Goal: Task Accomplishment & Management: Use online tool/utility

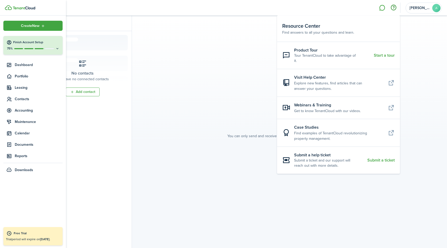
click at [50, 47] on div "75%" at bounding box center [32, 48] width 53 height 4
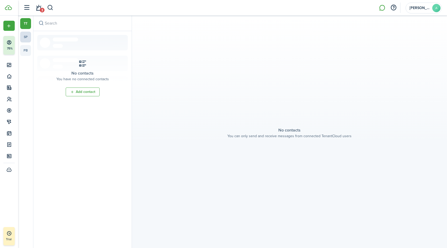
click at [27, 39] on link "sp" at bounding box center [25, 37] width 11 height 11
click at [27, 50] on link "pb" at bounding box center [25, 50] width 11 height 11
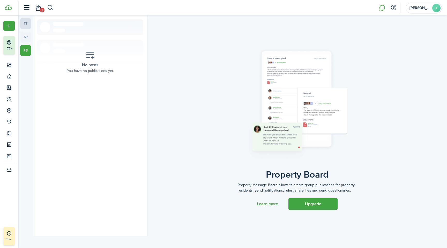
click at [26, 24] on link "tt" at bounding box center [25, 23] width 11 height 11
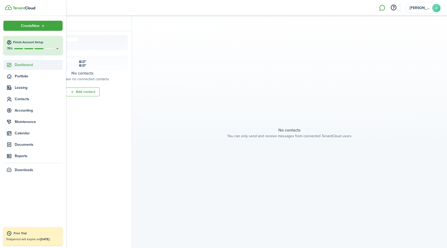
click at [29, 65] on span "Dashboard" at bounding box center [39, 64] width 48 height 5
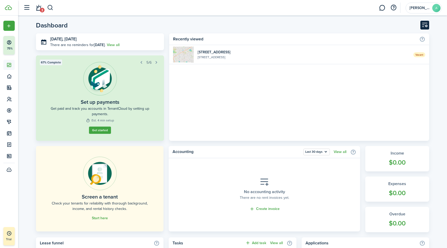
click at [422, 25] on button "Customise" at bounding box center [424, 25] width 9 height 9
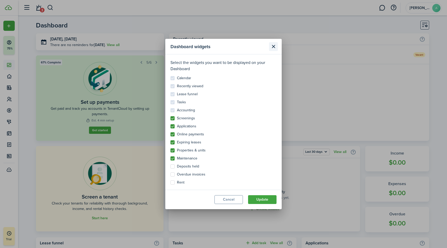
click at [273, 44] on button "Close modal" at bounding box center [273, 46] width 9 height 9
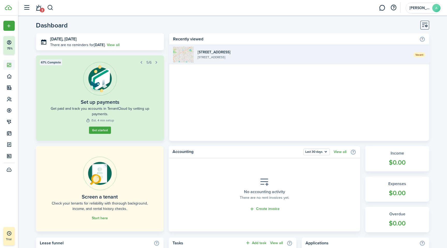
click at [202, 55] on widget-list-item-description "[STREET_ADDRESS]" at bounding box center [304, 57] width 212 height 5
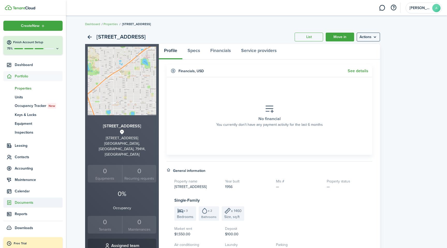
click at [28, 202] on span "Documents" at bounding box center [39, 202] width 48 height 5
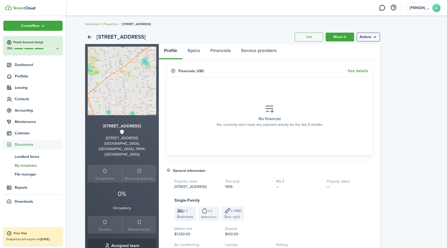
click at [26, 165] on span "My templates" at bounding box center [39, 165] width 48 height 5
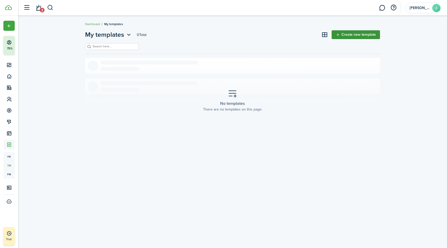
click at [348, 36] on link "Create new template" at bounding box center [356, 34] width 48 height 9
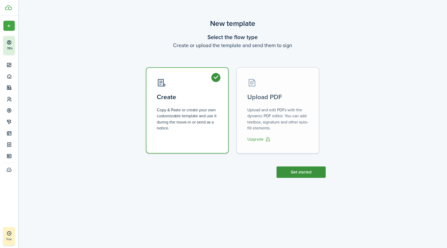
click at [302, 174] on button "Get started" at bounding box center [301, 171] width 49 height 11
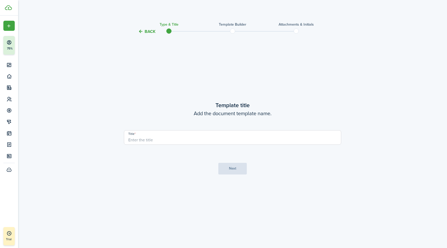
click at [153, 137] on input "Title" at bounding box center [232, 137] width 217 height 14
type input "residential lease"
click at [232, 173] on button "Next" at bounding box center [232, 169] width 28 height 12
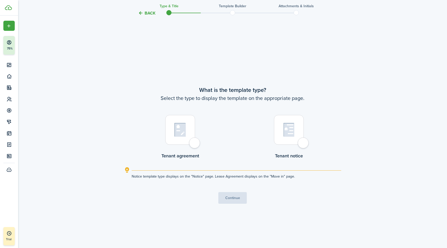
scroll to position [213, 0]
click at [193, 143] on div at bounding box center [180, 130] width 30 height 30
radio input "true"
click at [236, 198] on button "Continue" at bounding box center [232, 198] width 28 height 12
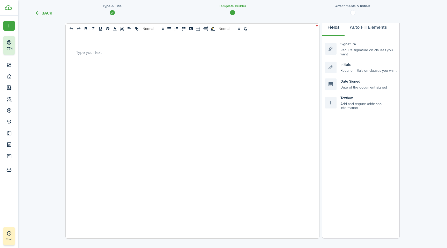
scroll to position [25, 0]
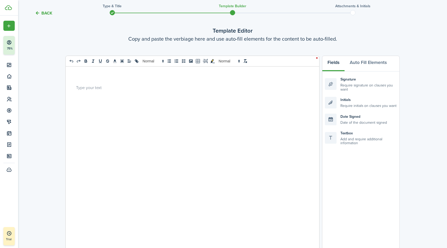
click at [94, 93] on div at bounding box center [191, 170] width 250 height 207
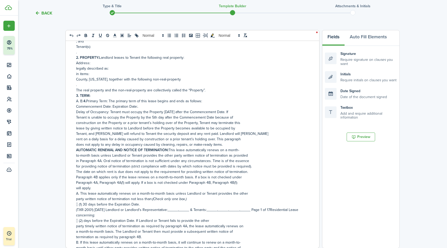
scroll to position [0, 0]
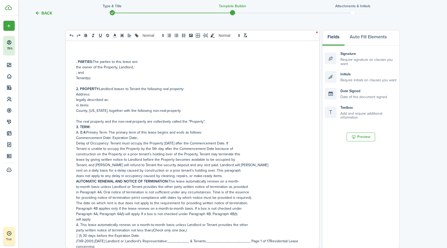
click at [97, 82] on p "." at bounding box center [190, 83] width 229 height 5
click at [101, 72] on p "; and" at bounding box center [190, 72] width 229 height 5
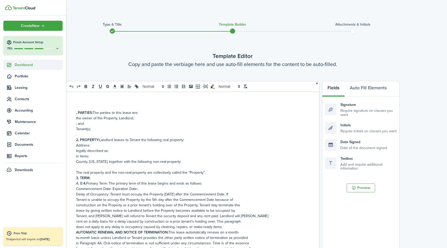
click at [30, 66] on span "Dashboard" at bounding box center [39, 64] width 48 height 5
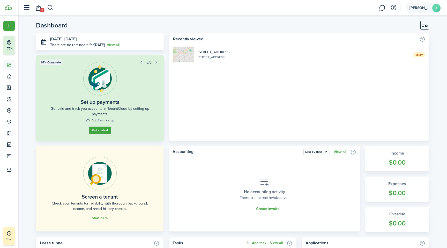
click at [417, 6] on span "[PERSON_NAME]" at bounding box center [420, 8] width 21 height 4
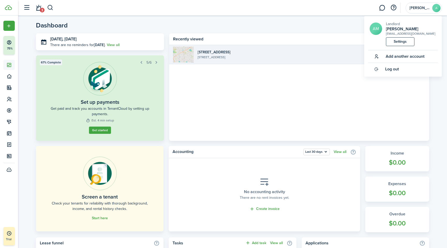
click at [186, 54] on img at bounding box center [183, 55] width 21 height 16
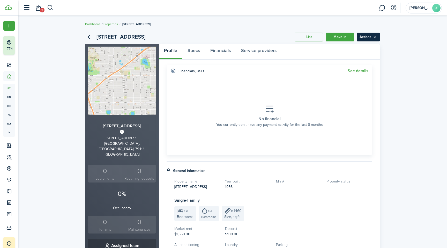
click at [376, 35] on menu-btn "Actions" at bounding box center [368, 37] width 23 height 9
click at [436, 31] on div "[STREET_ADDRESS] List Move in Actions [STREET_ADDRESS] 0 Equipments 0 Recurring…" at bounding box center [232, 199] width 429 height 345
click at [392, 9] on button "button" at bounding box center [393, 7] width 9 height 9
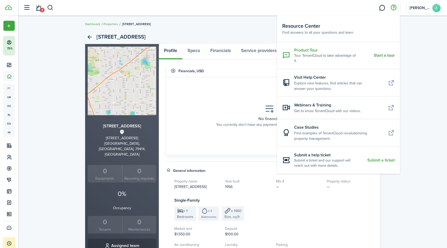
click at [331, 51] on resource-center-item-title "Product Tour" at bounding box center [332, 50] width 76 height 6
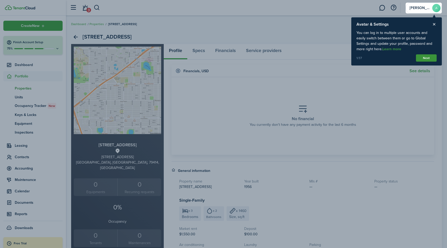
click at [431, 58] on button "Next" at bounding box center [426, 57] width 21 height 7
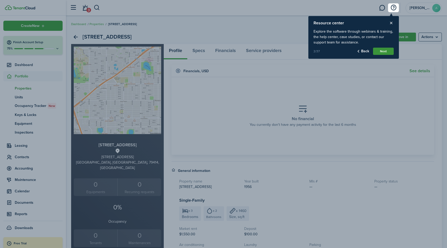
click at [383, 49] on button "Next" at bounding box center [383, 51] width 21 height 7
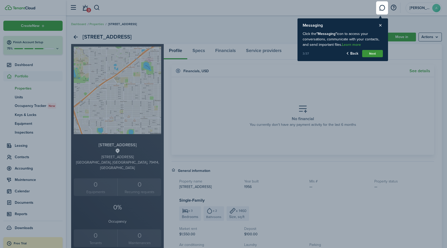
click at [374, 55] on button "Next" at bounding box center [372, 53] width 21 height 7
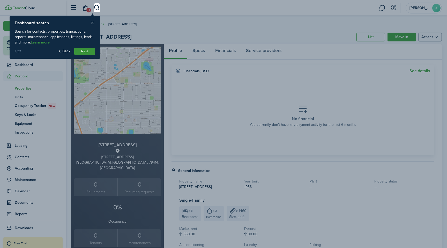
click at [92, 50] on button "Next" at bounding box center [84, 51] width 21 height 7
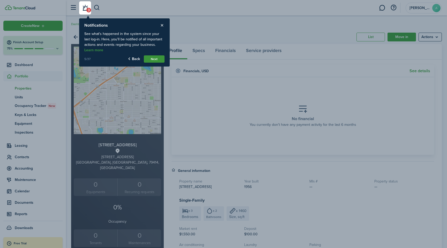
click at [155, 57] on button "Next" at bounding box center [154, 58] width 21 height 7
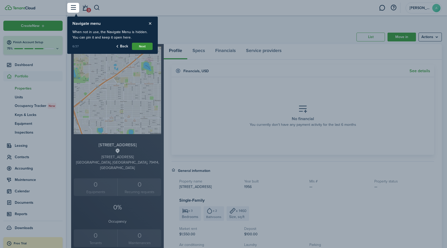
click at [144, 45] on button "Next" at bounding box center [142, 46] width 21 height 7
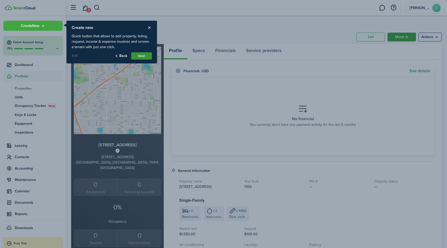
click at [145, 55] on button "Next" at bounding box center [141, 55] width 21 height 7
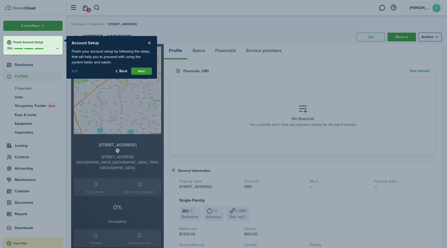
click at [145, 72] on button "Next" at bounding box center [141, 71] width 21 height 7
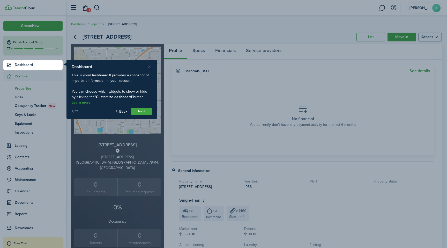
click at [151, 68] on button "Close product tour" at bounding box center [149, 66] width 5 height 5
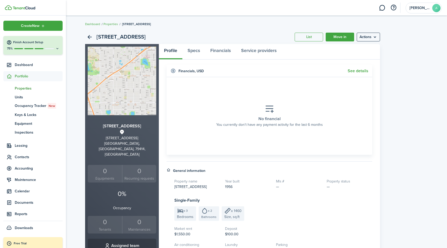
click at [37, 46] on div "75%" at bounding box center [32, 48] width 53 height 4
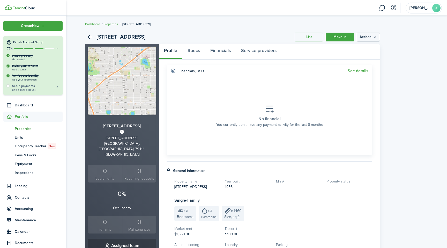
click at [31, 88] on span "Link a bank account" at bounding box center [35, 89] width 47 height 3
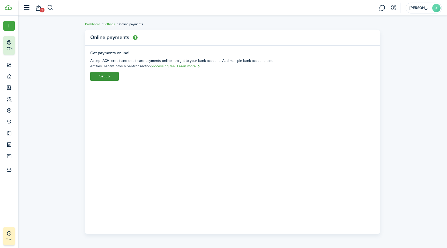
click at [111, 75] on link "Set up" at bounding box center [104, 76] width 28 height 9
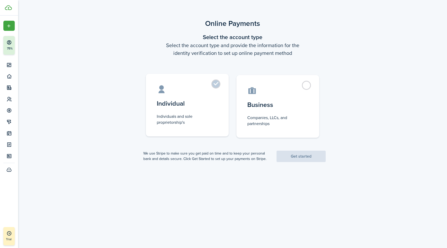
click at [214, 83] on label "Individual Individuals and sole proprietorship's" at bounding box center [187, 105] width 83 height 63
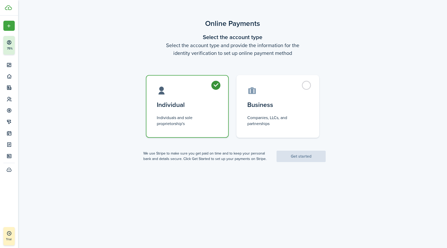
radio input "true"
click at [301, 161] on link "Get started" at bounding box center [301, 156] width 49 height 11
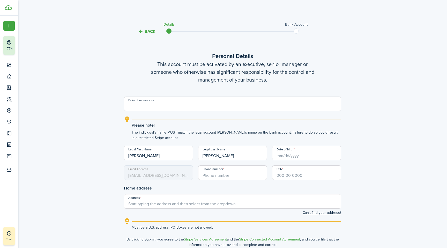
click at [159, 107] on input "Doing business as" at bounding box center [232, 104] width 217 height 14
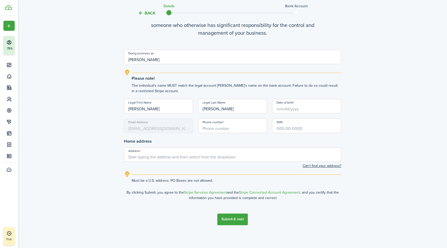
scroll to position [47, 0]
type input "[PERSON_NAME]"
click at [229, 128] on input "+1" at bounding box center [232, 125] width 69 height 14
click at [303, 106] on input "Date of birth" at bounding box center [306, 106] width 69 height 14
type input "[PHONE_NUMBER]"
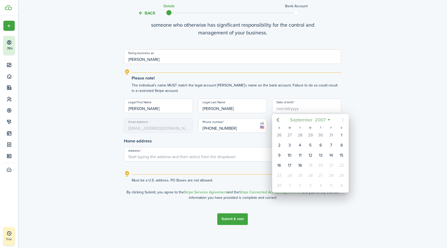
click at [319, 121] on span "2007" at bounding box center [320, 119] width 13 height 9
click at [311, 133] on div "Feb" at bounding box center [310, 133] width 19 height 8
click at [326, 119] on mbsc-button "[DATE]" at bounding box center [308, 119] width 38 height 9
click at [280, 120] on icon "Previous page" at bounding box center [278, 120] width 6 height 6
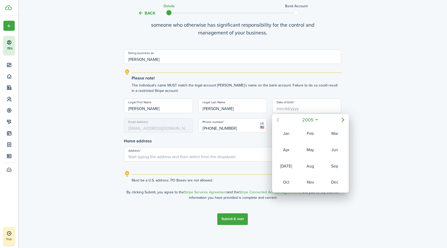
click at [280, 120] on icon "Previous page" at bounding box center [278, 120] width 6 height 6
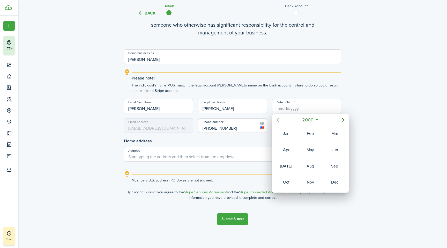
click at [280, 120] on icon "Previous page" at bounding box center [278, 120] width 6 height 6
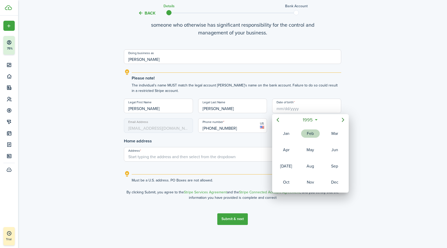
click at [315, 131] on div "Feb" at bounding box center [310, 133] width 19 height 8
click at [322, 156] on div "16" at bounding box center [321, 155] width 8 height 8
type input "[DATE]"
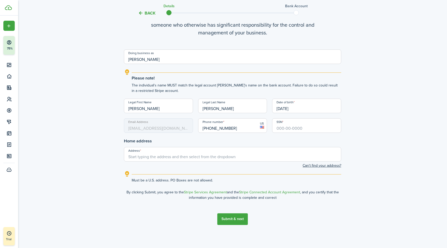
click at [289, 127] on input "SSN" at bounding box center [306, 125] width 69 height 14
type input "645-44-7088"
click at [156, 158] on input "Address" at bounding box center [232, 154] width 217 height 14
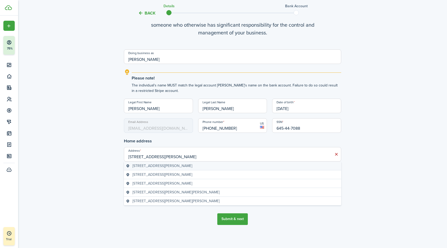
click at [180, 166] on span "[STREET_ADDRESS][PERSON_NAME]" at bounding box center [162, 165] width 60 height 5
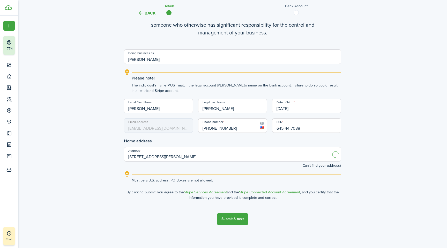
type input "[STREET_ADDRESS][PERSON_NAME]"
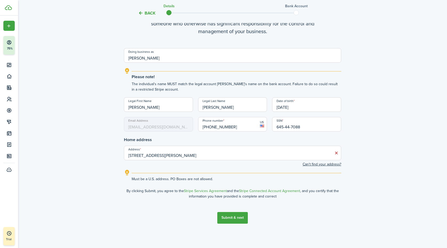
click at [233, 218] on button "Submit & next" at bounding box center [232, 218] width 31 height 12
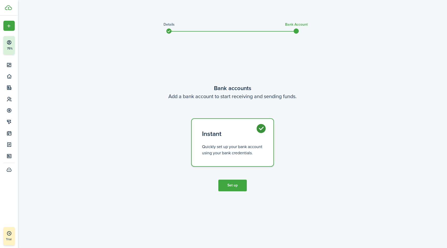
click at [232, 187] on button "Set up" at bounding box center [232, 186] width 28 height 12
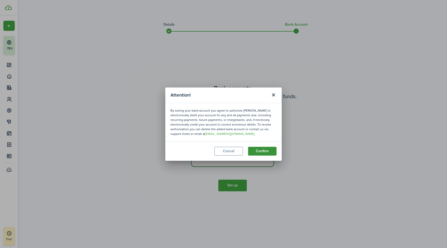
click at [267, 150] on button "Confirm" at bounding box center [262, 151] width 28 height 9
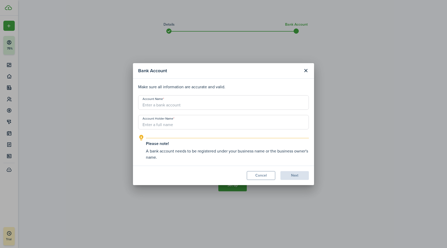
click at [185, 106] on input "Account Name" at bounding box center [223, 102] width 171 height 14
type input "amarillo national bank"
click at [186, 122] on input "Account Holder Name" at bounding box center [223, 122] width 171 height 14
type input "[PERSON_NAME]"
click at [299, 175] on button "Next" at bounding box center [295, 175] width 28 height 9
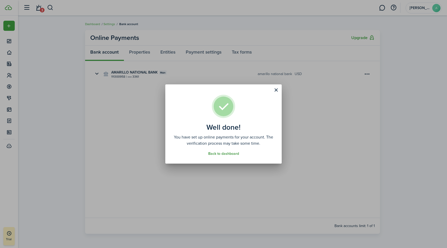
click at [226, 154] on link "Back to dashboard" at bounding box center [223, 154] width 31 height 4
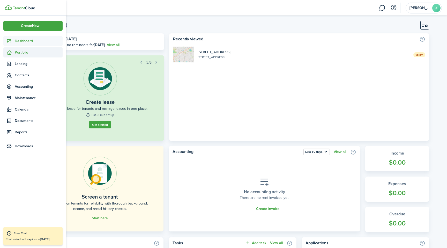
click at [29, 52] on span "Portfolio" at bounding box center [39, 52] width 48 height 5
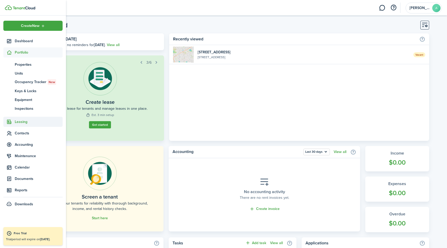
click at [25, 122] on span "Leasing" at bounding box center [39, 121] width 48 height 5
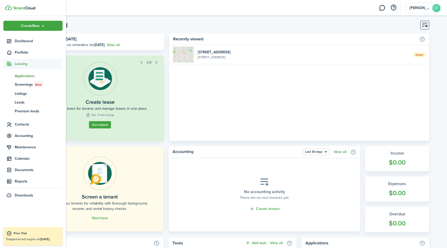
click at [30, 77] on span "Applications" at bounding box center [39, 75] width 48 height 5
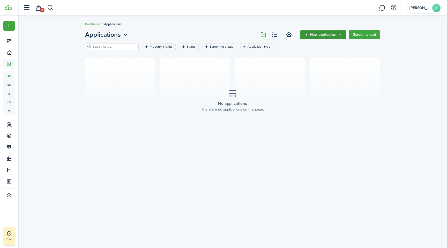
click at [324, 35] on span "New application" at bounding box center [323, 35] width 26 height 4
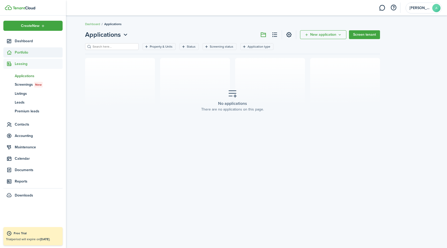
click at [21, 52] on span "Portfolio" at bounding box center [39, 52] width 48 height 5
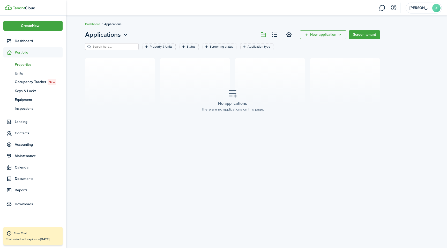
click at [27, 63] on span "Properties" at bounding box center [39, 64] width 48 height 5
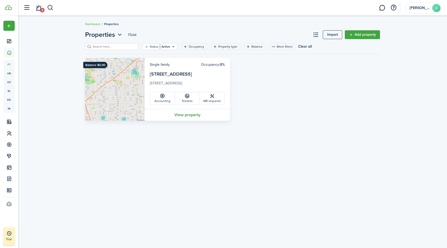
click at [191, 116] on link "View property" at bounding box center [187, 115] width 85 height 12
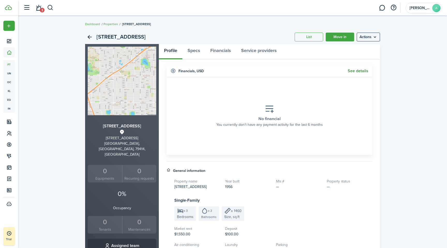
click at [362, 70] on link "See details" at bounding box center [358, 71] width 21 height 5
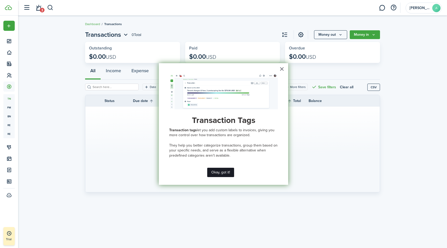
click at [223, 171] on button "Okay, got it!" at bounding box center [220, 172] width 27 height 9
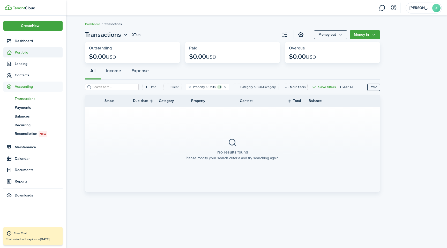
click at [25, 52] on span "Portfolio" at bounding box center [39, 52] width 48 height 5
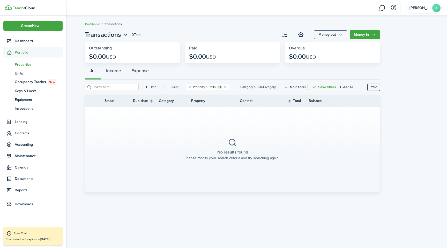
click at [26, 63] on span "Properties" at bounding box center [39, 64] width 48 height 5
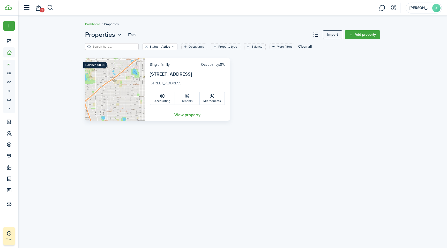
click at [189, 101] on link "Tenants" at bounding box center [187, 98] width 25 height 12
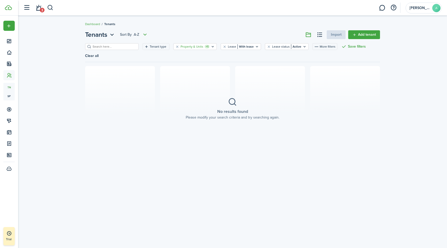
click at [189, 48] on filter-tag-label "Property & Units" at bounding box center [192, 46] width 23 height 5
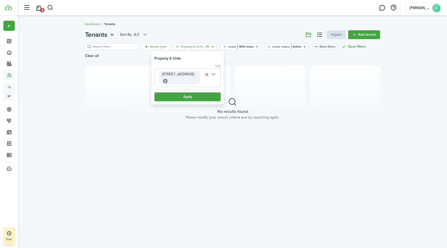
click at [150, 47] on filter-tag-label "Tenant type" at bounding box center [158, 46] width 17 height 5
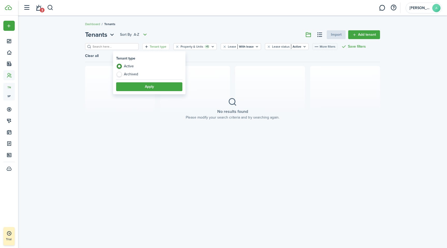
click at [93, 80] on section "No results found Please modify your search criteria and try searching again." at bounding box center [232, 108] width 295 height 85
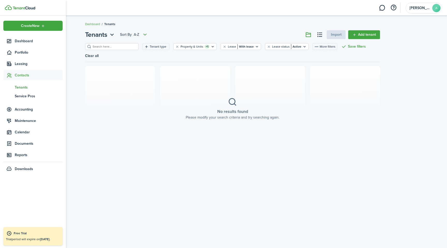
click at [24, 90] on span "Tenants" at bounding box center [39, 87] width 48 height 5
click at [21, 76] on span "Contacts" at bounding box center [39, 74] width 48 height 5
click at [24, 87] on span "Tenants" at bounding box center [39, 87] width 48 height 5
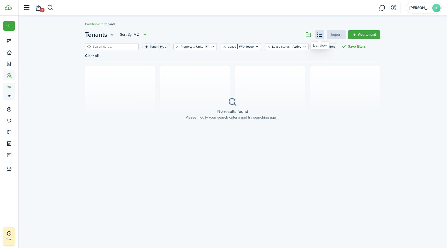
click at [320, 37] on button at bounding box center [319, 34] width 9 height 9
click at [307, 34] on button at bounding box center [308, 34] width 9 height 9
click at [42, 5] on link "3" at bounding box center [39, 7] width 10 height 13
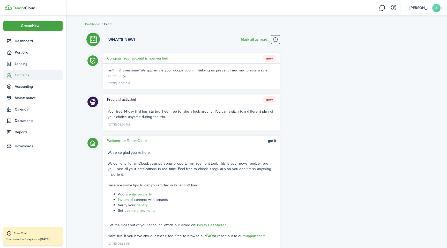
click at [29, 76] on span "Contacts" at bounding box center [39, 74] width 48 height 5
click at [25, 87] on span "Tenants" at bounding box center [39, 87] width 48 height 5
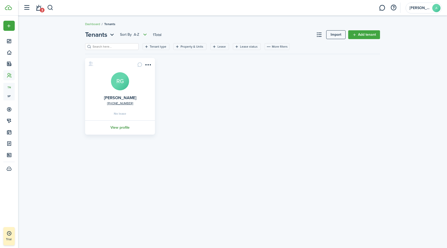
click at [123, 129] on link "View profile" at bounding box center [119, 127] width 71 height 14
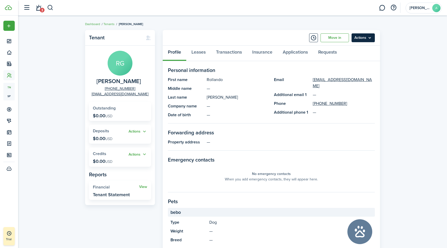
click at [370, 35] on menu-btn "Actions" at bounding box center [363, 37] width 23 height 9
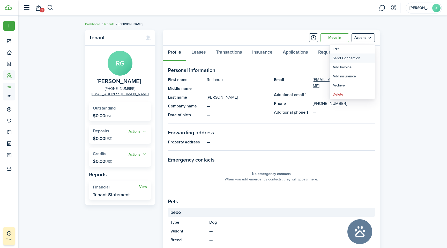
click at [360, 59] on button "Send Connection" at bounding box center [352, 58] width 45 height 9
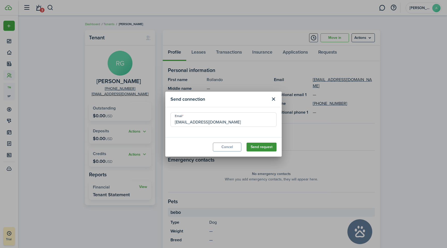
click at [267, 148] on button "Send request" at bounding box center [262, 147] width 30 height 9
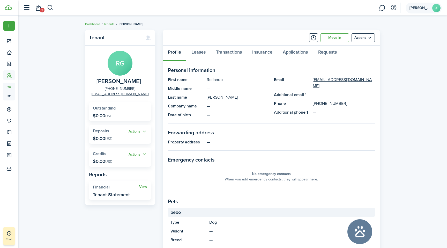
click at [415, 10] on span "[PERSON_NAME]" at bounding box center [420, 8] width 21 height 4
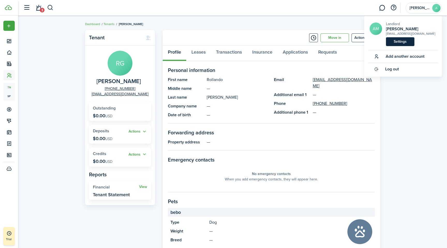
click at [401, 40] on link "Settings" at bounding box center [400, 41] width 28 height 9
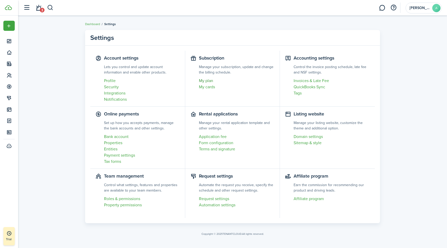
click at [211, 79] on link "My plan" at bounding box center [237, 81] width 76 height 6
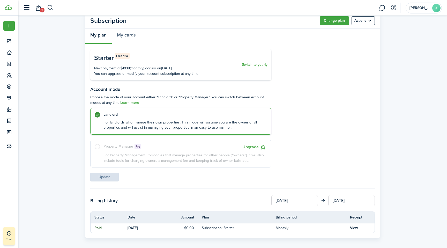
scroll to position [21, 0]
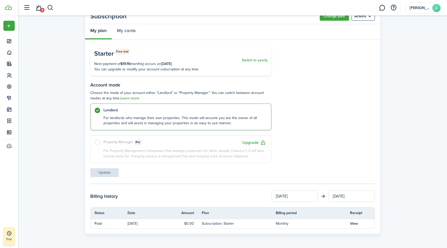
click at [100, 152] on label "Property Manager Pro Upgrade For Property Management Companies that manage prop…" at bounding box center [180, 149] width 181 height 28
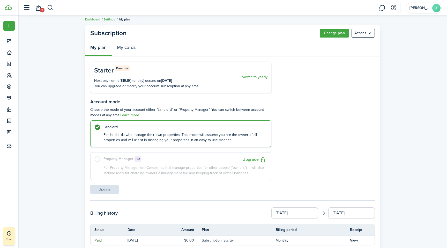
scroll to position [0, 0]
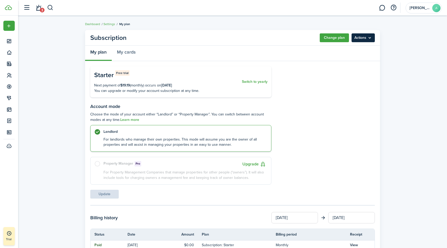
click at [362, 36] on menu-btn "Actions" at bounding box center [363, 37] width 23 height 9
click at [331, 40] on button "Change plan" at bounding box center [334, 37] width 29 height 9
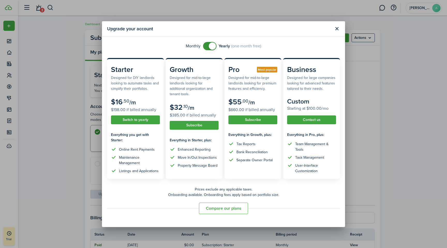
checkbox input "false"
click at [213, 47] on span at bounding box center [212, 45] width 7 height 7
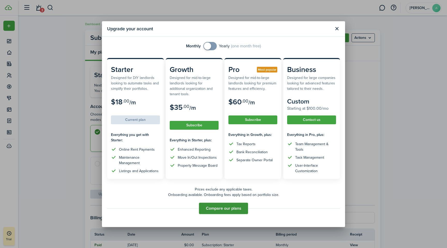
click at [223, 208] on button "Compare our plans" at bounding box center [223, 208] width 49 height 11
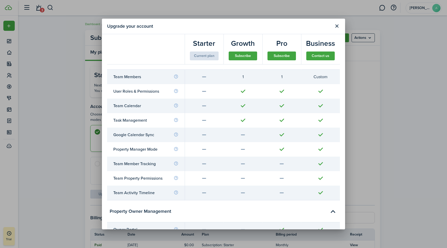
scroll to position [1438, 0]
click at [282, 58] on button "Subscribe" at bounding box center [282, 55] width 28 height 9
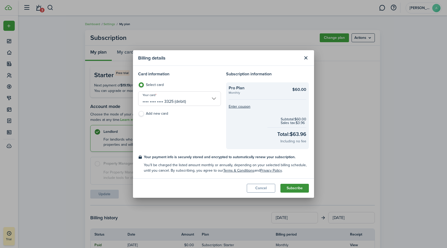
click at [299, 191] on button "Subscribe" at bounding box center [295, 188] width 28 height 9
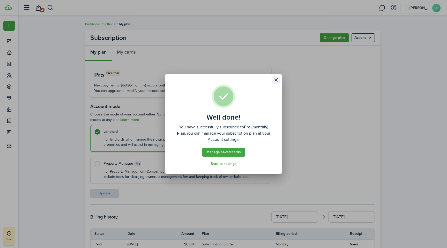
click at [275, 81] on button "Close modal" at bounding box center [276, 80] width 9 height 9
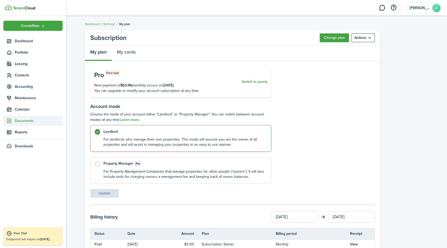
click at [31, 122] on span "Documents" at bounding box center [39, 120] width 48 height 5
click at [31, 141] on span "My templates" at bounding box center [39, 141] width 48 height 5
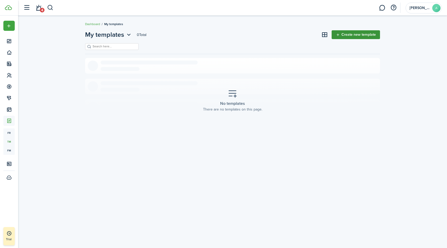
click at [344, 32] on link "Create new template" at bounding box center [356, 34] width 48 height 9
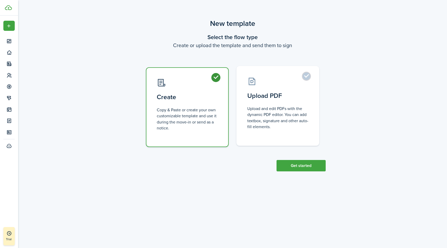
click at [304, 76] on label "Upload PDF Upload and edit PDFs with the dynamic PDF editor. You can add textbo…" at bounding box center [278, 106] width 83 height 80
radio input "false"
radio input "true"
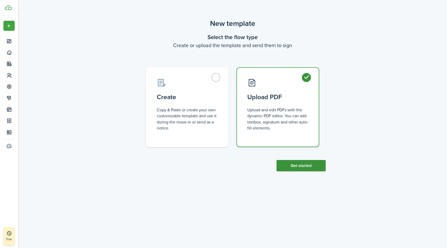
click at [303, 163] on button "Get started" at bounding box center [301, 165] width 49 height 11
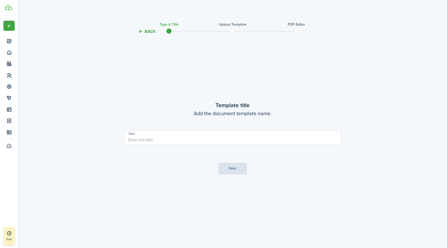
click at [147, 147] on div "Title" at bounding box center [232, 140] width 223 height 20
click at [148, 140] on input "Title" at bounding box center [232, 137] width 217 height 14
type input "R"
type input "[US_STATE] Residential lease"
click at [230, 171] on button "Next" at bounding box center [232, 169] width 28 height 12
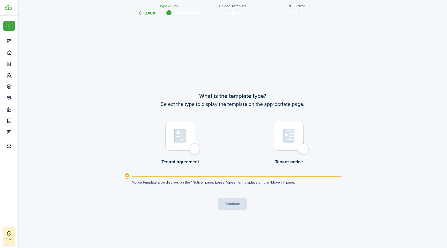
scroll to position [213, 0]
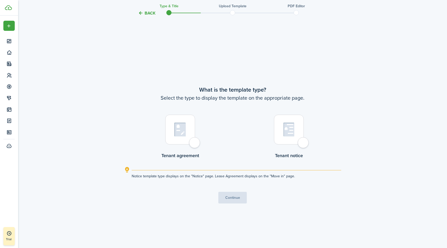
click at [195, 144] on div at bounding box center [180, 130] width 30 height 30
radio input "true"
click at [233, 196] on button "Continue" at bounding box center [232, 198] width 28 height 12
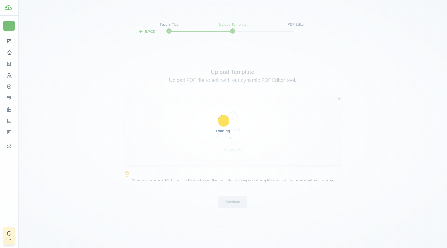
scroll to position [0, 0]
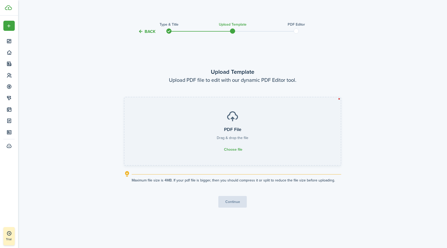
click at [235, 119] on icon at bounding box center [232, 116] width 12 height 12
click at [124, 97] on input "PDF File Drag & drop the file Choose file" at bounding box center [124, 97] width 0 height 0
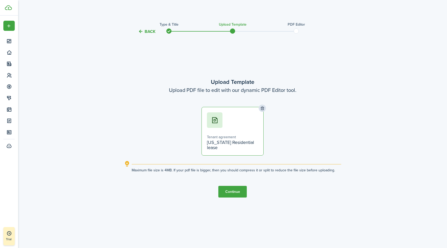
click at [233, 192] on button "Continue" at bounding box center [232, 192] width 28 height 12
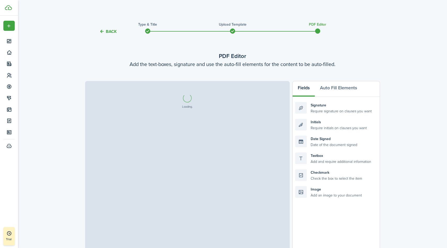
select select "fit"
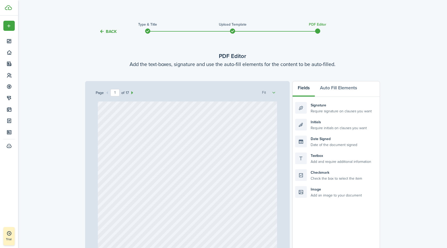
scroll to position [25, 0]
click at [327, 88] on button "Auto Fill Elements" at bounding box center [338, 89] width 47 height 16
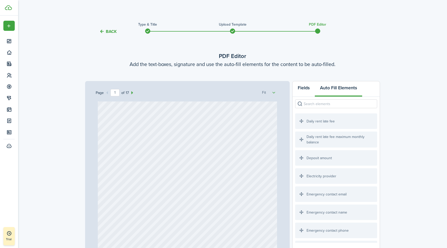
click at [304, 88] on button "Fields" at bounding box center [304, 89] width 22 height 16
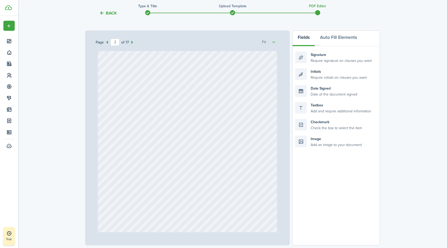
scroll to position [97, 0]
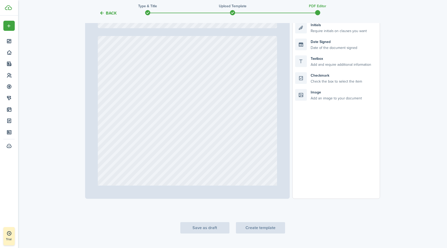
type input "1"
click at [258, 229] on tc-wizard-step "PDF Editor Add the text-boxes, signature and use the auto-fill elements for the…" at bounding box center [232, 88] width 295 height 289
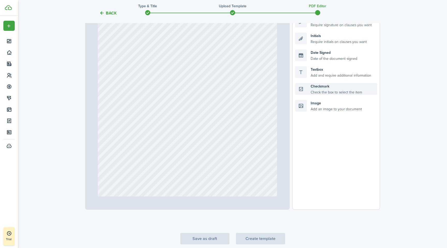
scroll to position [89, 0]
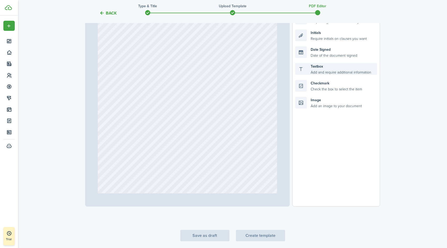
click at [304, 73] on div "Textbox Add and require additional information" at bounding box center [336, 69] width 82 height 12
click at [179, 53] on div at bounding box center [188, 131] width 180 height 238
drag, startPoint x: 298, startPoint y: 70, endPoint x: 178, endPoint y: 59, distance: 120.5
click at [178, 59] on div "Page 1 of 17 50% 75% 100% 150% 200% Fit Text Loading Fields Auto Fill Elements …" at bounding box center [232, 99] width 295 height 215
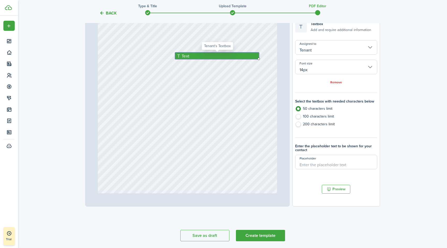
drag, startPoint x: 189, startPoint y: 59, endPoint x: 247, endPoint y: 55, distance: 57.6
click at [247, 55] on div "Text" at bounding box center [217, 56] width 84 height 6
click at [323, 64] on input "14px" at bounding box center [336, 67] width 82 height 14
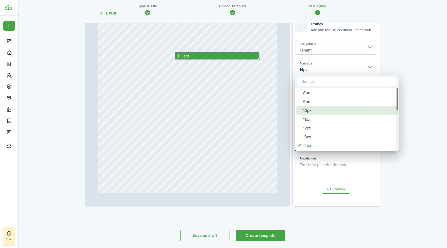
click at [312, 110] on div "10px" at bounding box center [349, 110] width 92 height 9
type input "10px"
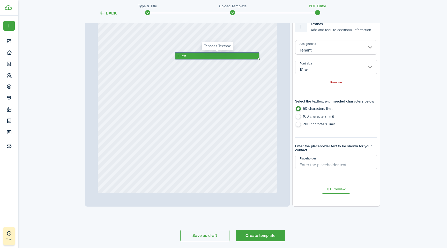
click at [210, 55] on div "Text" at bounding box center [217, 56] width 84 height 6
click at [201, 56] on div "Text" at bounding box center [217, 56] width 84 height 6
click at [189, 56] on div "Text" at bounding box center [217, 56] width 84 height 6
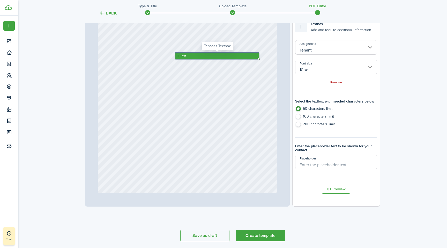
click at [189, 56] on div "Text" at bounding box center [217, 56] width 84 height 6
type input "Me"
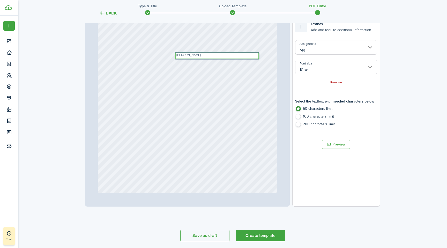
type textarea "[PERSON_NAME]"
click at [228, 88] on div "Text [PERSON_NAME]" at bounding box center [188, 131] width 180 height 238
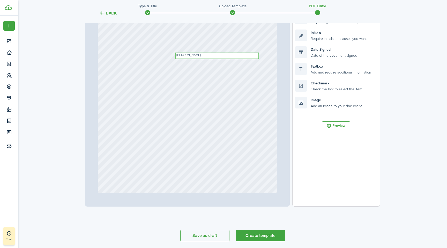
click at [243, 54] on textarea "[PERSON_NAME]" at bounding box center [217, 56] width 84 height 6
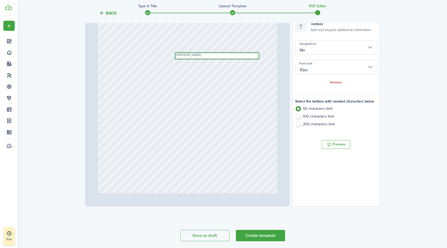
click at [259, 58] on textarea "[PERSON_NAME]" at bounding box center [217, 56] width 84 height 6
click at [261, 57] on div "Text [PERSON_NAME]" at bounding box center [188, 131] width 180 height 238
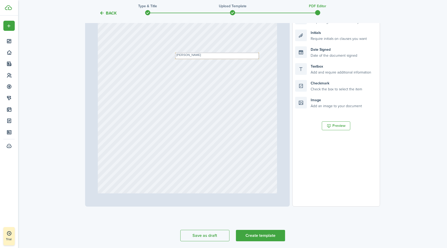
click at [259, 51] on div "Text [PERSON_NAME]" at bounding box center [188, 131] width 180 height 238
click at [259, 53] on div "Text [PERSON_NAME]" at bounding box center [217, 56] width 84 height 6
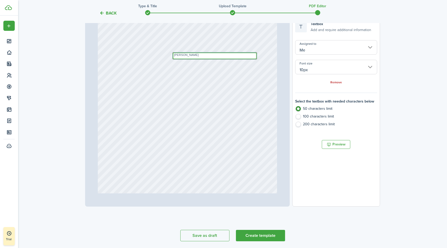
click at [255, 55] on textarea "[PERSON_NAME]" at bounding box center [215, 56] width 84 height 6
click at [256, 53] on textarea "[PERSON_NAME]" at bounding box center [215, 56] width 84 height 6
click at [257, 53] on div "Text [PERSON_NAME]" at bounding box center [188, 131] width 180 height 238
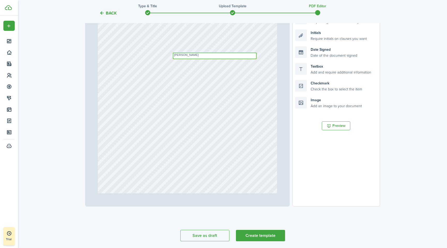
click at [256, 53] on textarea "[PERSON_NAME]" at bounding box center [215, 56] width 84 height 6
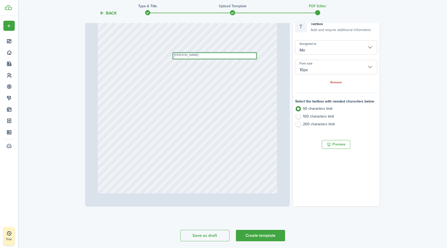
click at [256, 53] on textarea "[PERSON_NAME]" at bounding box center [215, 56] width 84 height 6
click at [259, 60] on div "Text [PERSON_NAME]" at bounding box center [188, 131] width 180 height 238
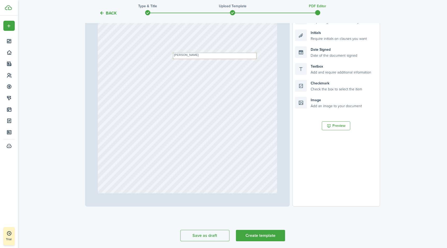
click at [256, 58] on div "Text [PERSON_NAME]" at bounding box center [215, 56] width 84 height 6
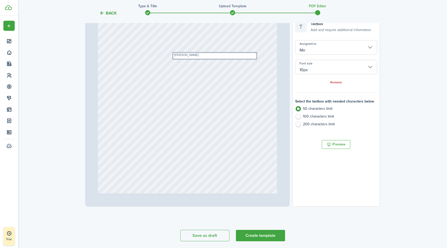
click at [256, 58] on div "Text [PERSON_NAME]" at bounding box center [215, 56] width 84 height 6
click at [329, 45] on input "Me" at bounding box center [336, 47] width 82 height 14
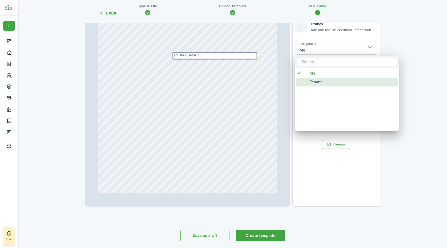
click at [315, 82] on span "Tenant" at bounding box center [316, 82] width 12 height 9
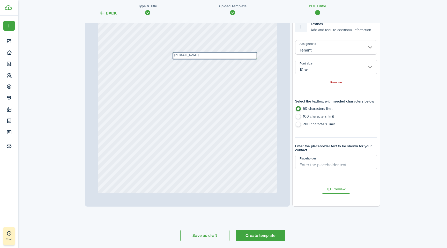
click at [320, 49] on input "Tenant" at bounding box center [336, 47] width 82 height 14
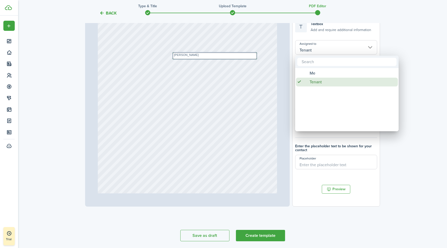
click at [323, 78] on div "Tenant" at bounding box center [349, 82] width 92 height 9
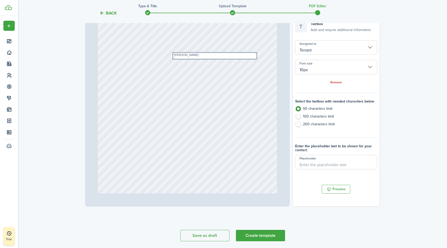
click at [323, 46] on input "Tenant" at bounding box center [336, 47] width 82 height 14
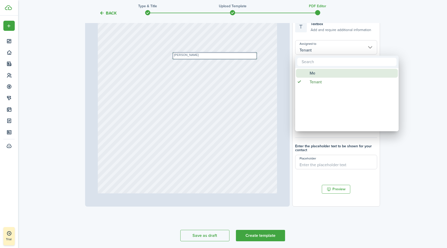
click at [317, 74] on div "Me" at bounding box center [349, 73] width 92 height 9
type input "Me"
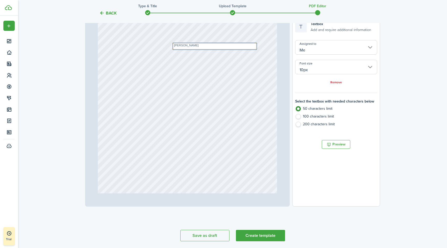
scroll to position [10, 0]
click at [139, 57] on div "Text [PERSON_NAME]" at bounding box center [188, 121] width 180 height 238
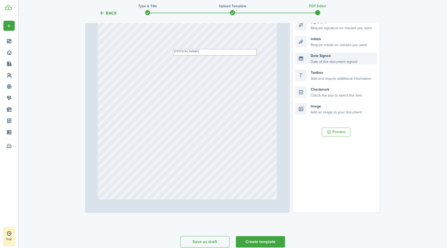
scroll to position [78, 0]
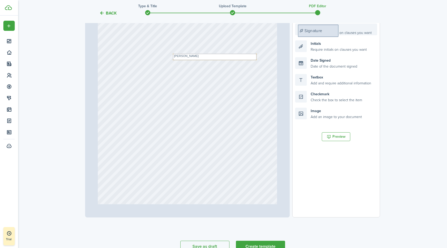
drag, startPoint x: 327, startPoint y: 28, endPoint x: 329, endPoint y: 29, distance: 3.0
click at [329, 29] on div "Page 1 of 17 50% 75% 100% 150% 200% Fit Text [PERSON_NAME] Signature Loading Fi…" at bounding box center [232, 110] width 295 height 215
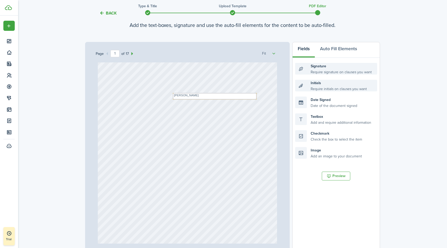
scroll to position [38, 0]
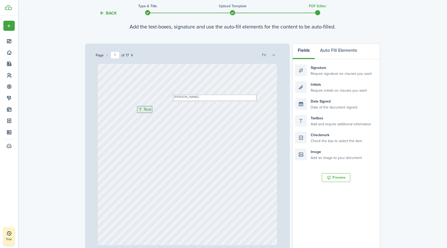
drag, startPoint x: 322, startPoint y: 117, endPoint x: 164, endPoint y: 109, distance: 158.6
click at [164, 109] on div "Page 1 of 17 50% 75% 100% 150% 200% Fit Text [PERSON_NAME] Text Loading Fields …" at bounding box center [232, 150] width 295 height 215
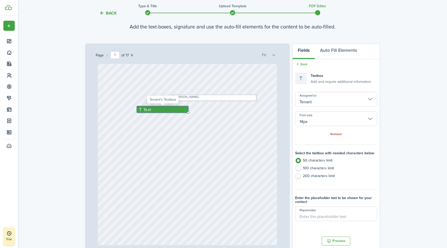
drag, startPoint x: 152, startPoint y: 112, endPoint x: 181, endPoint y: 109, distance: 29.7
click at [181, 109] on div "Text" at bounding box center [162, 109] width 51 height 6
click at [175, 109] on div "Text" at bounding box center [162, 109] width 51 height 6
click at [328, 116] on input "14px" at bounding box center [336, 119] width 82 height 14
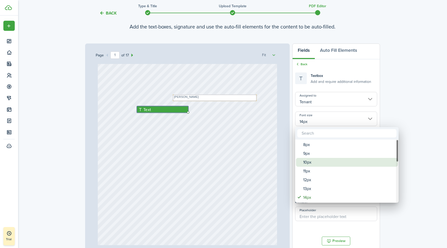
click at [308, 161] on div "10px" at bounding box center [349, 162] width 92 height 9
type input "10px"
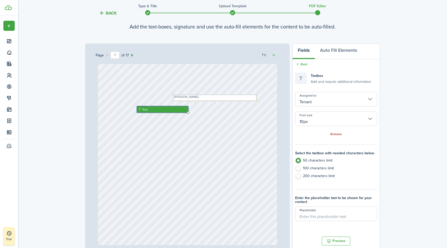
click at [147, 114] on div "Text [PERSON_NAME] Text" at bounding box center [188, 173] width 180 height 238
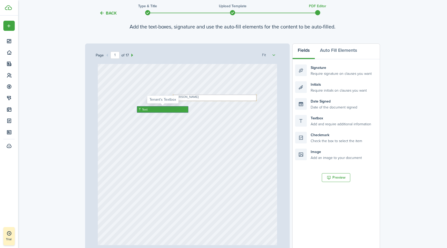
click at [149, 110] on div "Text" at bounding box center [162, 109] width 51 height 6
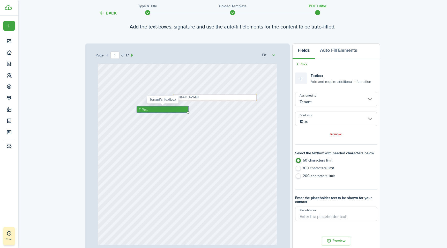
click at [147, 108] on span "Text" at bounding box center [145, 109] width 6 height 4
drag, startPoint x: 148, startPoint y: 111, endPoint x: 152, endPoint y: 106, distance: 6.3
click at [152, 106] on div "Text" at bounding box center [167, 109] width 60 height 6
click at [151, 110] on div "Text" at bounding box center [167, 109] width 60 height 6
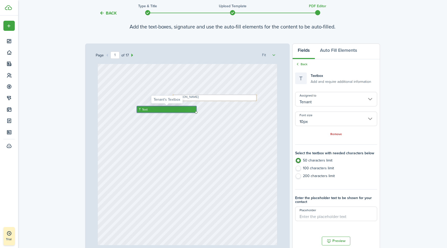
click at [151, 110] on div "Text" at bounding box center [167, 109] width 60 height 6
type input "Me"
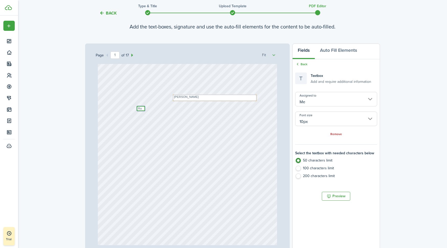
type textarea "R"
type textarea "[PERSON_NAME]"
click at [192, 116] on div "Text [PERSON_NAME] Text [PERSON_NAME]" at bounding box center [188, 173] width 180 height 238
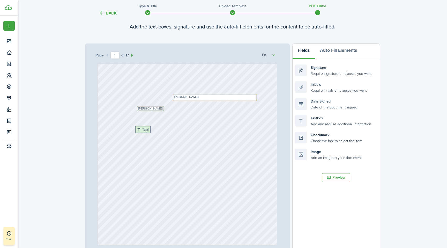
drag, startPoint x: 325, startPoint y: 125, endPoint x: 165, endPoint y: 136, distance: 160.3
click at [165, 136] on div "Page 1 of 17 50% 75% 100% 150% 200% Fit Text [PERSON_NAME] Text [PERSON_NAME] T…" at bounding box center [232, 150] width 295 height 215
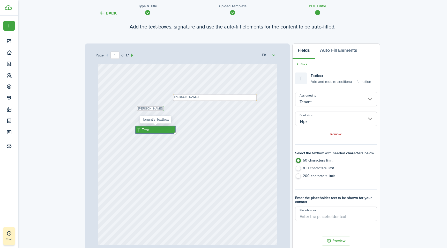
drag, startPoint x: 150, startPoint y: 132, endPoint x: 180, endPoint y: 132, distance: 29.8
click at [175, 132] on div "Text" at bounding box center [155, 130] width 40 height 8
click at [165, 131] on div "Text" at bounding box center [161, 130] width 52 height 8
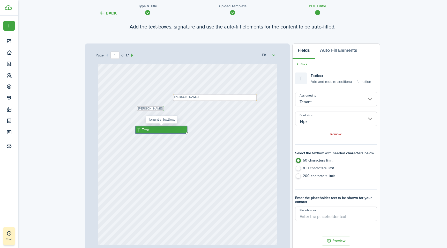
type input "Me"
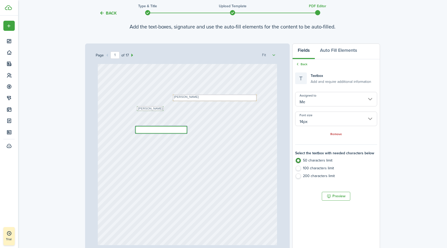
click at [165, 131] on textarea at bounding box center [161, 130] width 52 height 8
type textarea "[STREET_ADDRESS]"
click at [167, 134] on div "Text [PERSON_NAME] Text [PERSON_NAME] Text [STREET_ADDRESS]" at bounding box center [188, 173] width 180 height 238
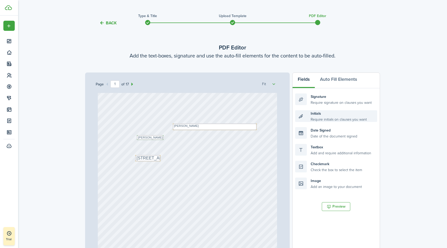
scroll to position [1, 0]
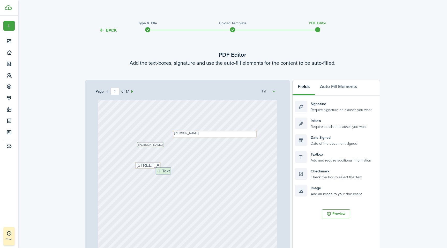
drag, startPoint x: 321, startPoint y: 159, endPoint x: 182, endPoint y: 175, distance: 140.7
click at [182, 175] on div "Page 1 of 17 50% 75% 100% 150% 200% Fit Text [PERSON_NAME] Text [PERSON_NAME] T…" at bounding box center [232, 187] width 295 height 215
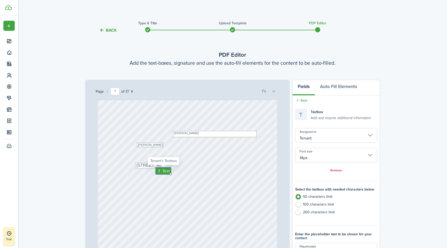
click at [343, 138] on input "Tenant" at bounding box center [336, 135] width 82 height 14
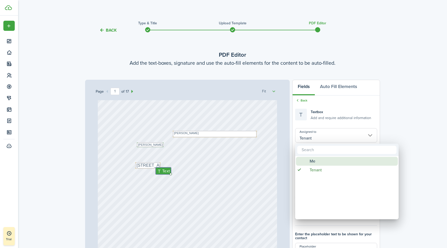
click at [322, 161] on div "Me" at bounding box center [349, 161] width 92 height 9
type input "Me"
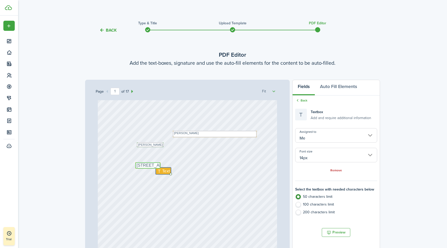
click at [145, 166] on textarea "[STREET_ADDRESS]" at bounding box center [147, 165] width 25 height 6
click at [183, 160] on div "Text [PERSON_NAME] Text [PERSON_NAME] Text [STREET_ADDRESS] Text" at bounding box center [188, 209] width 180 height 238
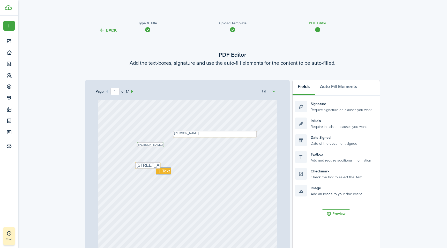
click at [160, 163] on div "Text [STREET_ADDRESS]" at bounding box center [147, 165] width 25 height 6
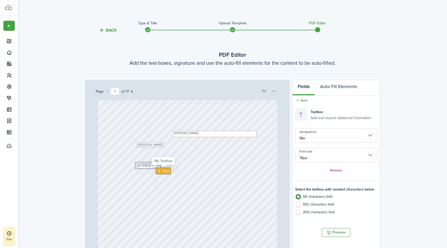
click at [168, 171] on span "Text" at bounding box center [166, 171] width 8 height 6
click at [205, 171] on div "Text [PERSON_NAME] Text [PERSON_NAME] Text [STREET_ADDRESS] Text" at bounding box center [188, 209] width 180 height 238
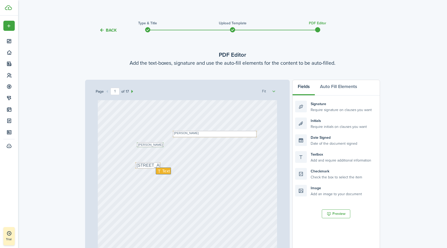
drag, startPoint x: 171, startPoint y: 170, endPoint x: 178, endPoint y: 170, distance: 7.2
click at [178, 170] on div "Text [PERSON_NAME] Text [PERSON_NAME] Text [STREET_ADDRESS] Text" at bounding box center [188, 209] width 180 height 238
click at [169, 170] on span "Text" at bounding box center [166, 171] width 8 height 6
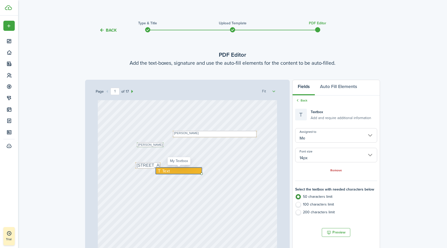
drag, startPoint x: 171, startPoint y: 173, endPoint x: 198, endPoint y: 170, distance: 27.3
click at [197, 170] on div "Text" at bounding box center [179, 170] width 46 height 6
click at [322, 156] on input "14px" at bounding box center [336, 155] width 82 height 14
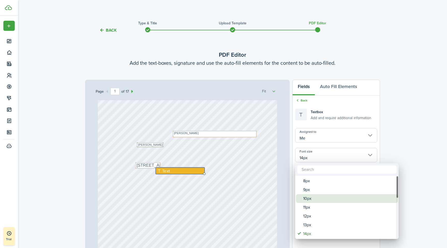
click at [309, 198] on div "10px" at bounding box center [349, 198] width 92 height 9
type input "10px"
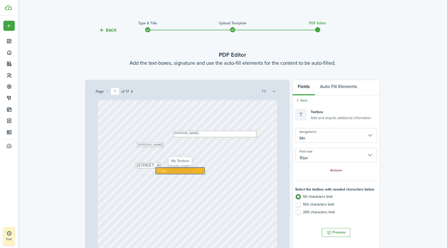
click at [168, 170] on div "Text" at bounding box center [180, 170] width 49 height 6
paste textarea "HILLCREST BLK 15 W75'OF L 3"
type textarea "HILLCREST BLK 15 W75'OF L 3"
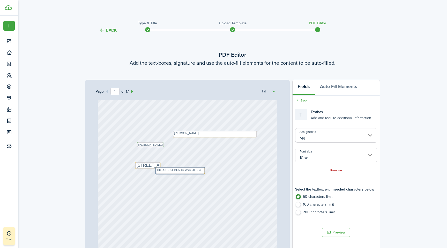
click at [247, 177] on div "Text [PERSON_NAME] Text [PERSON_NAME] Text [STREET_ADDRESS] Text HILLCREST BLK …" at bounding box center [188, 209] width 180 height 238
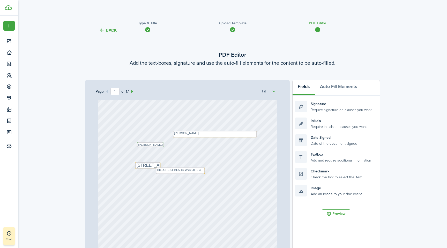
click at [211, 170] on div "Text [PERSON_NAME] Text [PERSON_NAME] Text [STREET_ADDRESS] Text HILLCREST BLK …" at bounding box center [188, 209] width 180 height 238
click at [204, 170] on textarea "HILLCREST BLK 15 W75'OF L 3" at bounding box center [180, 170] width 49 height 6
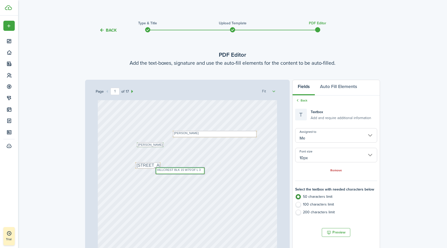
click at [319, 153] on input "10px" at bounding box center [336, 155] width 82 height 14
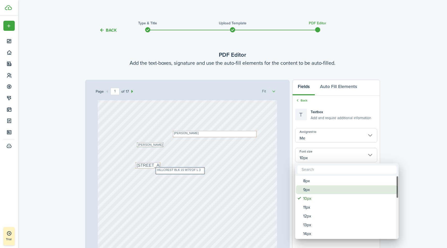
click at [308, 191] on div "9px" at bounding box center [349, 189] width 92 height 9
type input "9px"
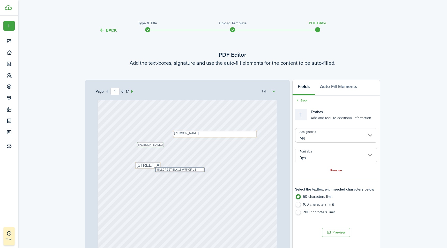
click at [222, 168] on div "Text [PERSON_NAME] Text [PERSON_NAME] Text [STREET_ADDRESS] Text HILLCREST BLK …" at bounding box center [188, 209] width 180 height 238
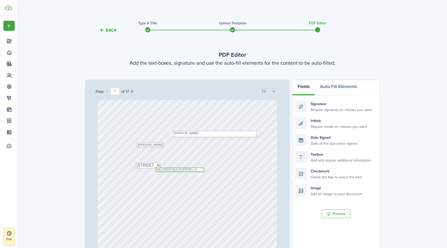
click at [199, 169] on textarea "HILLCREST BLK 15 W75'OF L 3" at bounding box center [180, 169] width 49 height 4
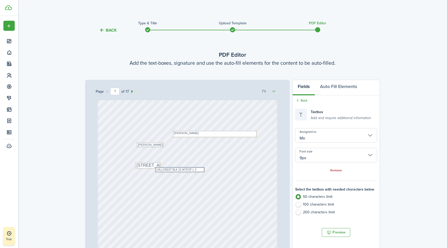
click at [216, 169] on div "Text [PERSON_NAME] Text [PERSON_NAME] Text [STREET_ADDRESS] Text HILLCREST BLK …" at bounding box center [188, 209] width 180 height 238
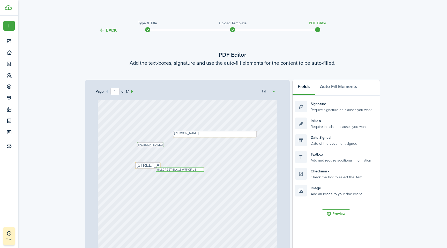
click at [204, 169] on textarea "HILLCREST BLK 15 W75'OF L 3" at bounding box center [180, 169] width 49 height 4
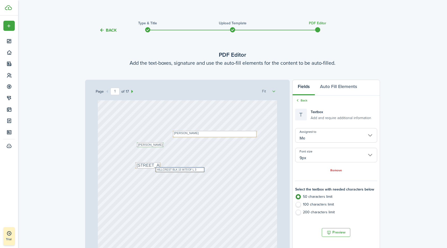
click at [208, 168] on div "Text [PERSON_NAME] Text [PERSON_NAME] Text [STREET_ADDRESS] Text HILLCREST BLK …" at bounding box center [188, 209] width 180 height 238
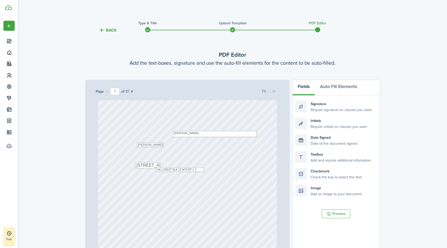
click at [207, 167] on div "Text [PERSON_NAME] Text [PERSON_NAME] Text [STREET_ADDRESS] Text HILLCREST BLK …" at bounding box center [188, 209] width 180 height 238
click at [151, 165] on textarea "[STREET_ADDRESS]" at bounding box center [147, 165] width 25 height 6
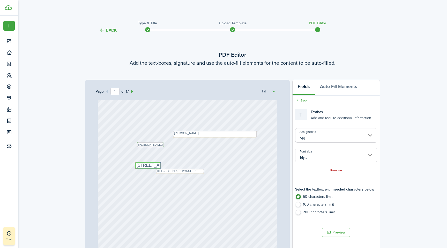
click at [335, 152] on input "14px" at bounding box center [336, 155] width 82 height 14
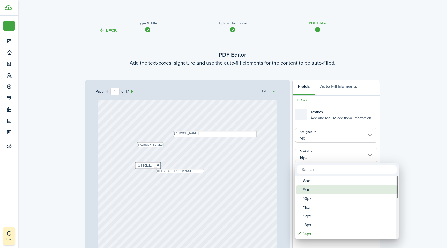
click at [309, 192] on div "9px" at bounding box center [349, 189] width 92 height 9
type input "9px"
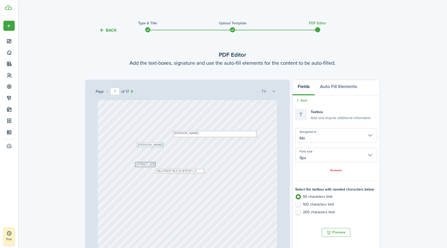
click at [165, 163] on div "Text [PERSON_NAME] Text [PERSON_NAME] Text [STREET_ADDRESS] Text HILLCREST BLK …" at bounding box center [188, 209] width 180 height 238
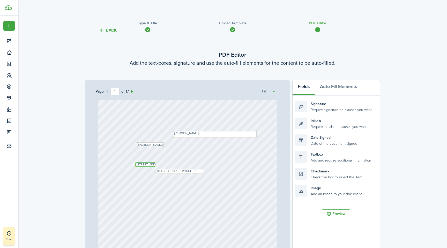
click at [154, 163] on textarea "[STREET_ADDRESS]" at bounding box center [145, 164] width 20 height 4
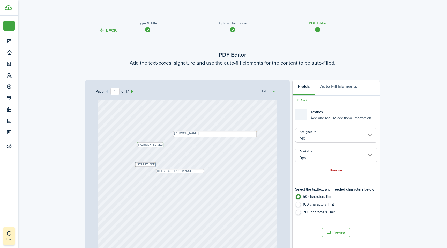
click at [157, 163] on div "Text [PERSON_NAME] Text [PERSON_NAME] Text [STREET_ADDRESS] Text HILLCREST BLK …" at bounding box center [188, 209] width 180 height 238
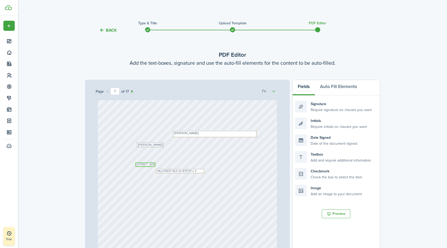
click at [155, 163] on textarea "[STREET_ADDRESS]" at bounding box center [145, 164] width 20 height 4
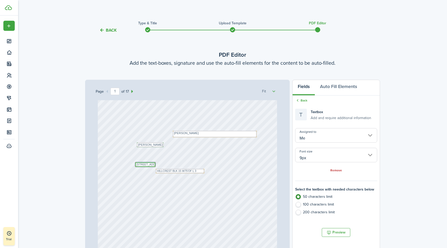
click at [155, 163] on textarea "[STREET_ADDRESS]" at bounding box center [145, 164] width 20 height 4
click at [157, 163] on div "Text [PERSON_NAME] Text [PERSON_NAME] Text [STREET_ADDRESS] Text HILLCREST BLK …" at bounding box center [188, 209] width 180 height 238
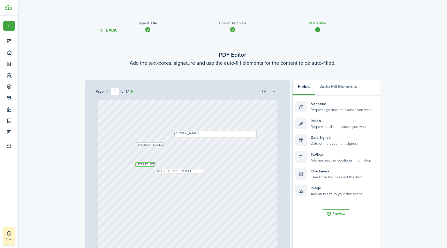
click at [154, 166] on textarea "[STREET_ADDRESS]" at bounding box center [145, 164] width 20 height 4
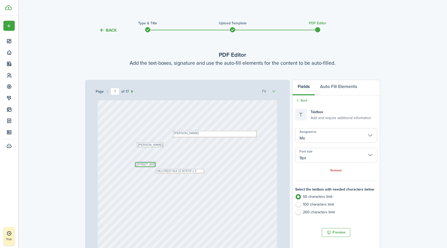
click at [154, 166] on textarea "[STREET_ADDRESS]" at bounding box center [145, 164] width 20 height 4
click at [156, 164] on div "Text [PERSON_NAME] Text [PERSON_NAME] Text [STREET_ADDRESS] Text HILLCREST BLK …" at bounding box center [188, 209] width 180 height 238
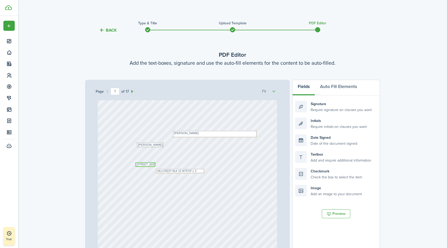
click at [155, 164] on textarea "[STREET_ADDRESS]" at bounding box center [145, 164] width 20 height 4
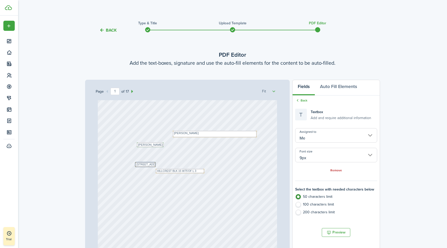
click at [161, 164] on div "Text [PERSON_NAME] Text [PERSON_NAME] Text [STREET_ADDRESS] Text HILLCREST BLK …" at bounding box center [188, 209] width 180 height 238
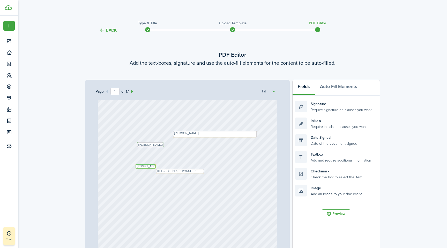
click at [155, 165] on textarea "[STREET_ADDRESS]" at bounding box center [146, 166] width 20 height 4
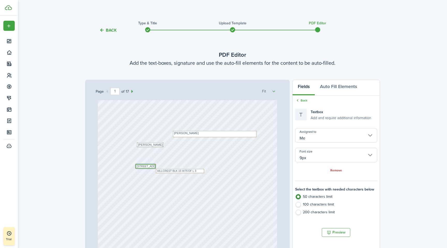
click at [359, 151] on input "9px" at bounding box center [336, 155] width 82 height 14
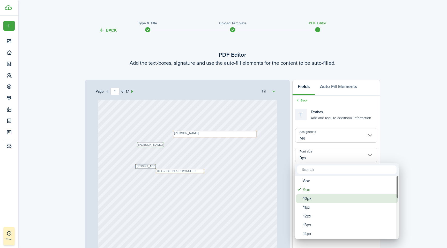
click at [304, 197] on div "10px" at bounding box center [349, 198] width 92 height 9
type input "10px"
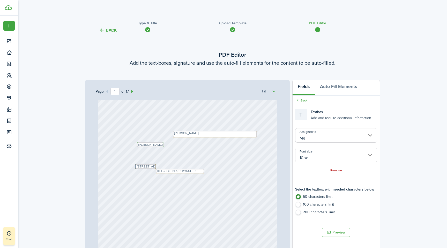
click at [236, 160] on div "Text [PERSON_NAME] Text [PERSON_NAME] Text HILLCREST BLK 15 W75'OF L 3 Text [ST…" at bounding box center [188, 209] width 180 height 238
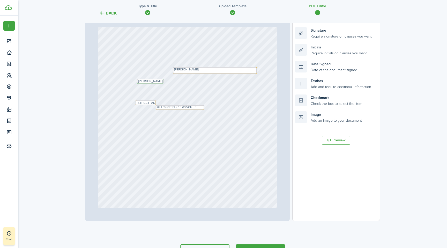
scroll to position [66, 0]
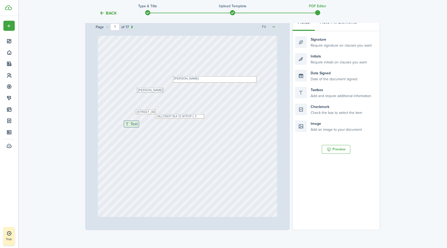
drag, startPoint x: 328, startPoint y: 97, endPoint x: 156, endPoint y: 131, distance: 174.9
click at [156, 131] on div "Page 1 of 17 50% 75% 100% 150% 200% Fit Text [PERSON_NAME] Text [PERSON_NAME] T…" at bounding box center [232, 122] width 295 height 215
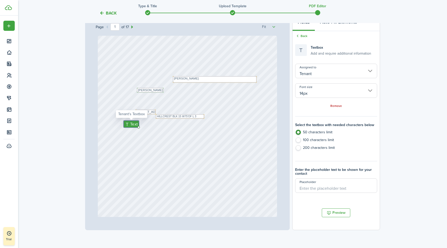
click at [331, 87] on input "14px" at bounding box center [336, 90] width 82 height 14
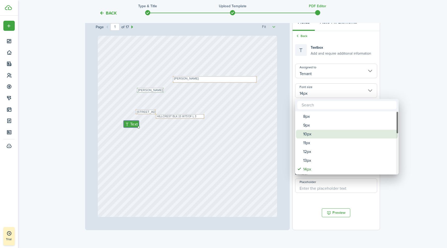
click at [312, 132] on div "10px" at bounding box center [349, 134] width 92 height 9
type input "10px"
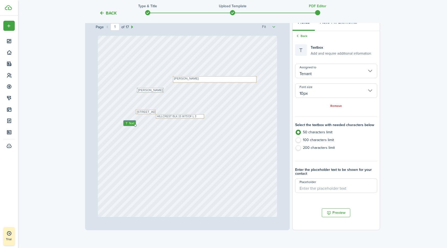
click at [333, 72] on input "Tenant" at bounding box center [336, 71] width 82 height 14
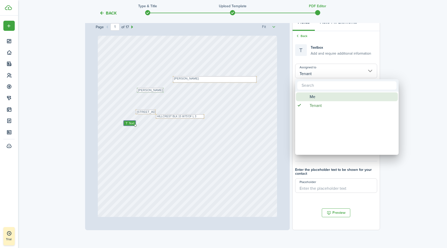
click at [323, 96] on div "Me" at bounding box center [349, 96] width 92 height 9
type input "Me"
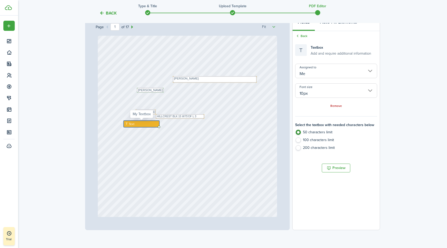
drag, startPoint x: 135, startPoint y: 126, endPoint x: 154, endPoint y: 124, distance: 18.9
click at [154, 124] on div "Text" at bounding box center [141, 124] width 35 height 6
click at [150, 123] on div "Text" at bounding box center [141, 124] width 35 height 6
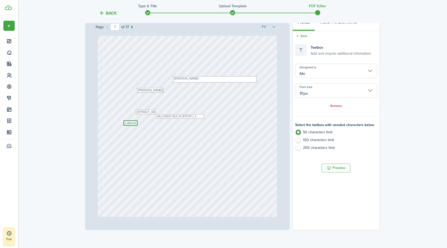
type textarea "Lubbock"
click at [151, 129] on div "Text [PERSON_NAME] Text [PERSON_NAME] Text HILLCREST BLK 15 W75'OF L 3 Text [ST…" at bounding box center [188, 155] width 180 height 238
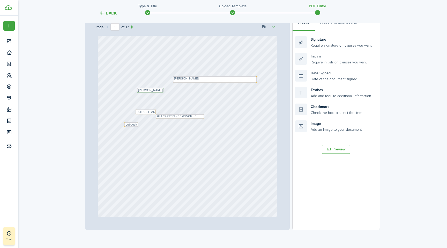
click at [165, 129] on div "Text [PERSON_NAME] Text [PERSON_NAME] Text HILLCREST BLK 15 W75'OF L 3 Text [ST…" at bounding box center [188, 155] width 180 height 238
drag, startPoint x: 333, startPoint y: 90, endPoint x: 173, endPoint y: 129, distance: 163.9
click at [173, 129] on div "Page 1 of 17 50% 75% 100% 150% 200% Fit Text [PERSON_NAME] Text [PERSON_NAME] T…" at bounding box center [232, 122] width 295 height 215
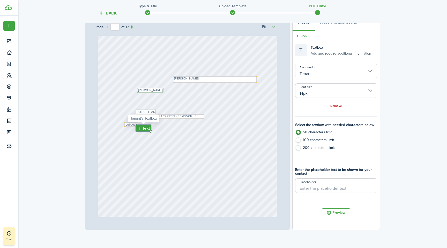
click at [351, 69] on input "Tenant" at bounding box center [336, 71] width 82 height 14
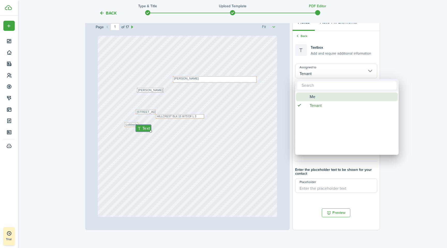
click at [315, 100] on span "Me" at bounding box center [313, 96] width 6 height 9
type input "Me"
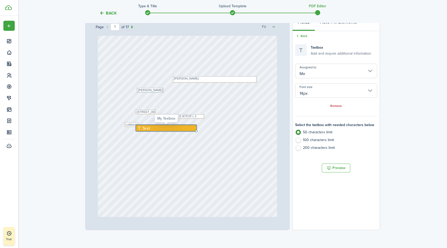
drag, startPoint x: 150, startPoint y: 131, endPoint x: 187, endPoint y: 127, distance: 37.7
click at [187, 127] on div "Text" at bounding box center [166, 128] width 61 height 6
click at [164, 127] on div "Text" at bounding box center [166, 128] width 61 height 6
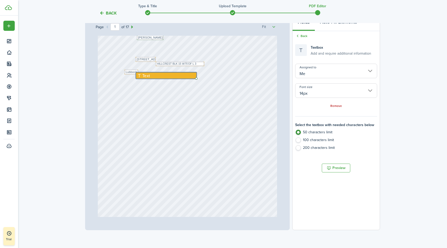
scroll to position [20, 0]
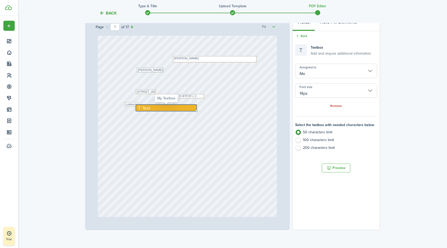
click at [156, 107] on div "Text" at bounding box center [166, 108] width 61 height 6
type textarea "Stove, Whirlpool Refrigerator, Whirlpool washer an"
click at [298, 140] on label "100 characters limit" at bounding box center [336, 141] width 82 height 8
radio input "false"
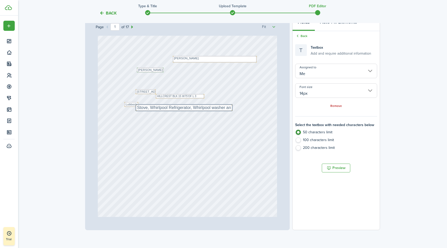
radio input "true"
click at [230, 108] on textarea "Stove, Whirlpool Refrigerator, Whirlpool washer an" at bounding box center [184, 108] width 97 height 6
click at [328, 87] on input "14px" at bounding box center [336, 90] width 82 height 14
type textarea "Stove, Whirlpool Refrigerator, Whirlpool washer and Dryer, Dish Washer"
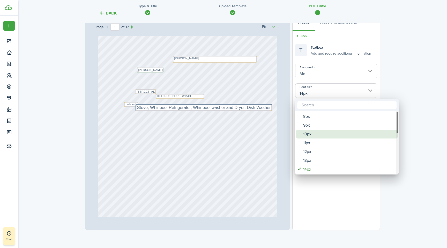
click at [309, 133] on div "10px" at bounding box center [349, 134] width 92 height 9
type input "10px"
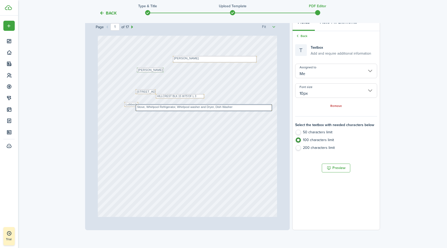
click at [256, 119] on div "Text [PERSON_NAME] Text [PERSON_NAME] Text HILLCREST BLK 15 W75'OF L 3 Text [ST…" at bounding box center [188, 135] width 180 height 238
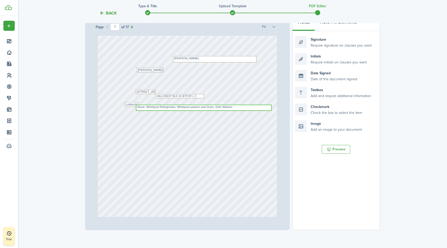
click at [251, 109] on textarea "Stove, Whirlpool Refrigerator, Whirlpool washer and Dryer, Dish Washer" at bounding box center [204, 108] width 136 height 6
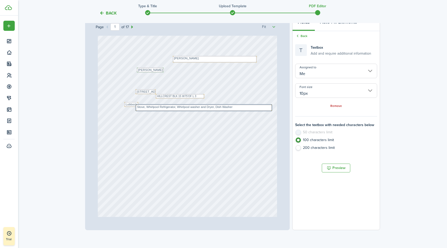
click at [271, 114] on div "Text [PERSON_NAME] Text [PERSON_NAME] Text HILLCREST BLK 15 W75'OF L 3 Text [ST…" at bounding box center [188, 135] width 180 height 238
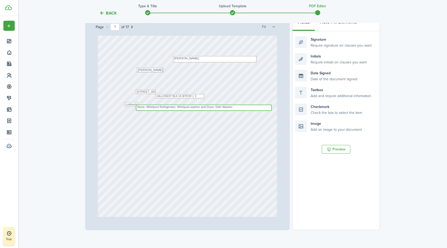
click at [270, 109] on textarea "Stove, Whirlpool Refrigerator, Whirlpool washer and Dryer, Dish Washer" at bounding box center [204, 108] width 136 height 6
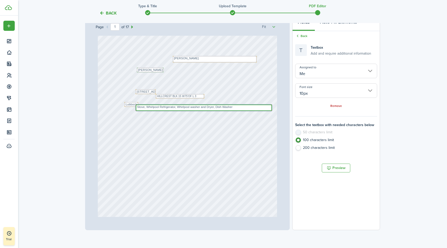
click at [270, 109] on textarea "Stove, Whirlpool Refrigerator, Whirlpool washer and Dryer, Dish Washer" at bounding box center [204, 108] width 136 height 6
click at [270, 114] on div "Text [PERSON_NAME] Text [PERSON_NAME] Text HILLCREST BLK 15 W75'OF L 3 Text [ST…" at bounding box center [188, 135] width 180 height 238
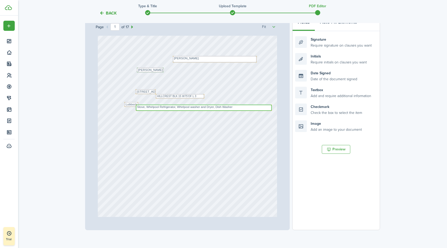
click at [271, 110] on textarea "Stove, Whirlpool Refrigerator, Whirlpool washer and Dryer, Dish Washer" at bounding box center [204, 108] width 136 height 6
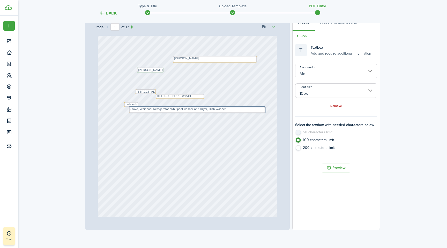
drag, startPoint x: 272, startPoint y: 110, endPoint x: 265, endPoint y: 113, distance: 7.0
click at [324, 94] on input "10px" at bounding box center [336, 90] width 82 height 14
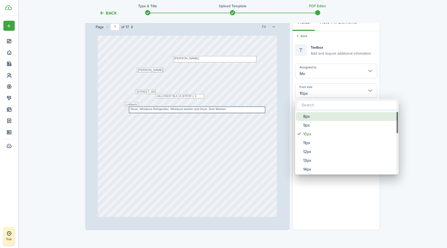
click at [310, 117] on div "8px" at bounding box center [349, 116] width 92 height 9
type input "8px"
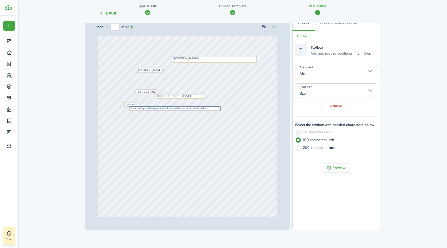
click at [248, 122] on div "Text [PERSON_NAME] Text [PERSON_NAME] Text HILLCREST BLK 15 W75'OF L 3 Text [ST…" at bounding box center [188, 135] width 180 height 238
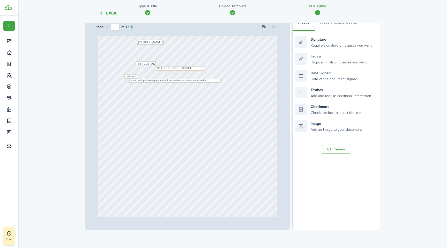
scroll to position [53, 0]
drag, startPoint x: 315, startPoint y: 93, endPoint x: 172, endPoint y: 109, distance: 144.0
click at [172, 109] on div "Page 1 of 17 50% 75% 100% 150% 200% Fit Text [PERSON_NAME] Text [PERSON_NAME] T…" at bounding box center [232, 122] width 295 height 215
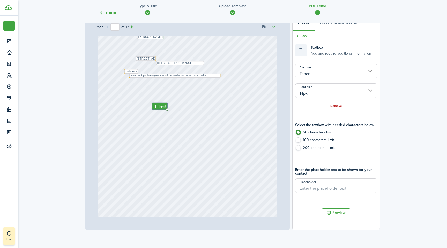
click at [323, 91] on input "14px" at bounding box center [336, 90] width 82 height 14
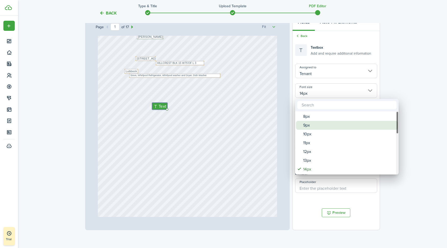
click at [310, 124] on div "9px" at bounding box center [349, 125] width 92 height 9
type input "9px"
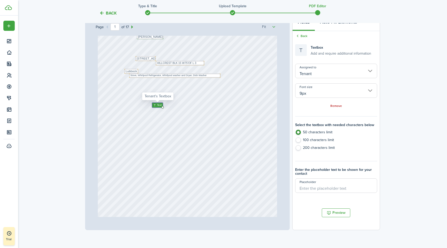
click at [156, 104] on icon at bounding box center [155, 105] width 4 height 3
drag, startPoint x: 163, startPoint y: 107, endPoint x: 184, endPoint y: 99, distance: 22.0
click at [184, 99] on div "Text [PERSON_NAME] Text [PERSON_NAME] Text HILLCREST BLK 15 W75'OF L 3 Text [ST…" at bounding box center [188, 101] width 180 height 238
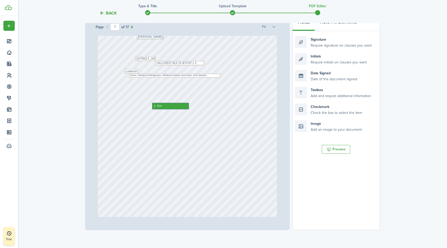
click at [176, 110] on div "Text [PERSON_NAME] Text [PERSON_NAME] Text HILLCREST BLK 15 W75'OF L 3 Text [ST…" at bounding box center [188, 101] width 180 height 238
click at [176, 105] on div "Text" at bounding box center [170, 106] width 37 height 6
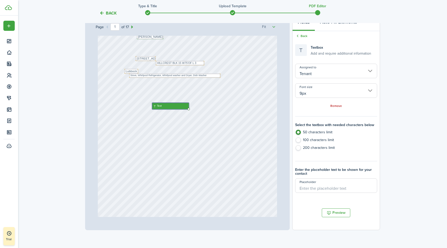
click at [350, 91] on input "9px" at bounding box center [336, 90] width 82 height 14
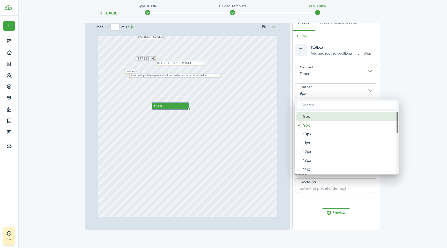
click at [306, 115] on div "8px" at bounding box center [349, 116] width 92 height 9
type input "8px"
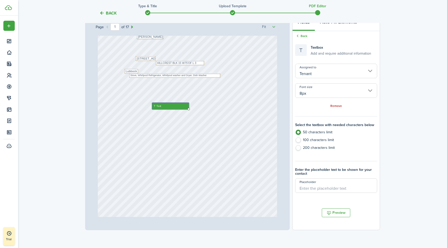
click at [187, 115] on div "Text [PERSON_NAME] Text [PERSON_NAME] Text HILLCREST BLK 15 W75'OF L 3 Text [ST…" at bounding box center [188, 101] width 180 height 238
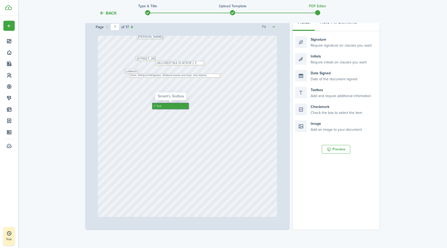
click at [171, 103] on div "Text" at bounding box center [170, 106] width 37 height 6
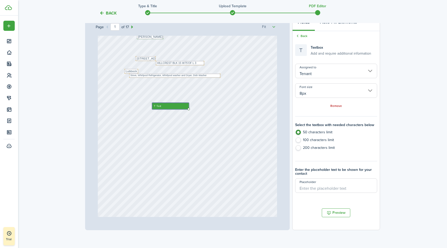
click at [335, 89] on input "8px" at bounding box center [336, 90] width 82 height 14
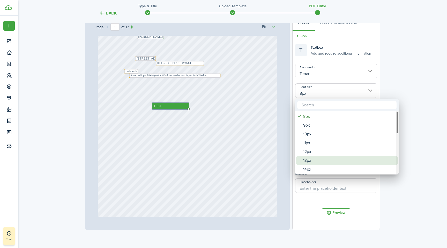
click at [313, 157] on div "13px" at bounding box center [349, 160] width 92 height 9
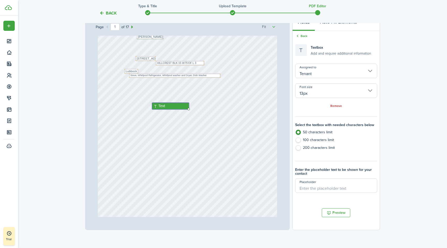
click at [322, 89] on input "13px" at bounding box center [336, 90] width 82 height 14
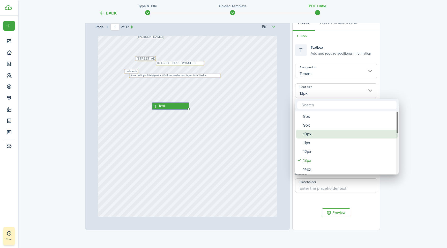
click at [311, 132] on div "10px" at bounding box center [349, 134] width 92 height 9
type input "10px"
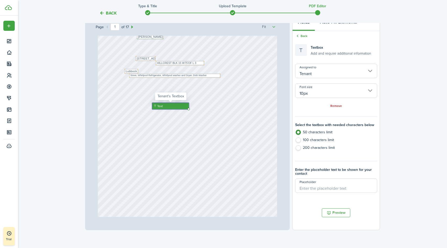
click at [178, 105] on div "Text" at bounding box center [170, 106] width 37 height 6
click at [178, 104] on div "Text" at bounding box center [170, 106] width 37 height 6
click at [163, 106] on div "Text" at bounding box center [170, 106] width 37 height 6
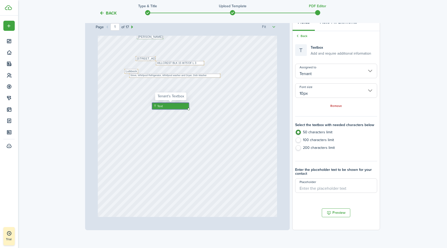
type input "Me"
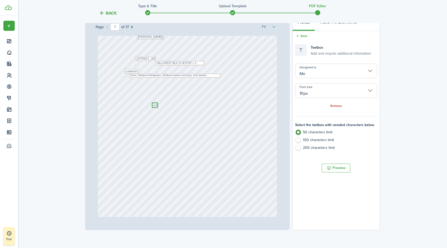
scroll to position [0, 0]
type textarea "o"
type textarea "[DATE]"
click at [174, 116] on div "Text [PERSON_NAME] Text [PERSON_NAME] Text HILLCREST BLK 15 W75'OF L 3 Text [ST…" at bounding box center [188, 101] width 180 height 238
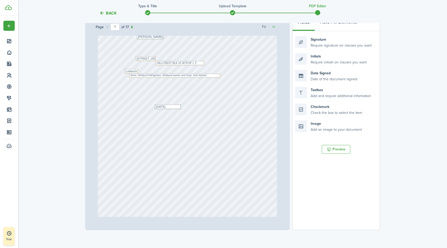
drag, startPoint x: 178, startPoint y: 107, endPoint x: 173, endPoint y: 95, distance: 12.7
click at [173, 95] on div "Text [PERSON_NAME] Text [PERSON_NAME] Text HILLCREST BLK 15 W75'OF L 3 Text [ST…" at bounding box center [188, 101] width 180 height 238
click at [230, 105] on div "Text [PERSON_NAME] Text [PERSON_NAME] Text HILLCREST BLK 15 W75'OF L 3 Text [ST…" at bounding box center [188, 101] width 180 height 238
drag, startPoint x: 323, startPoint y: 94, endPoint x: 252, endPoint y: 110, distance: 72.8
click at [252, 110] on div "Page 1 of 17 50% 75% 100% 150% 200% Fit Text [PERSON_NAME] Text [PERSON_NAME] T…" at bounding box center [232, 122] width 295 height 215
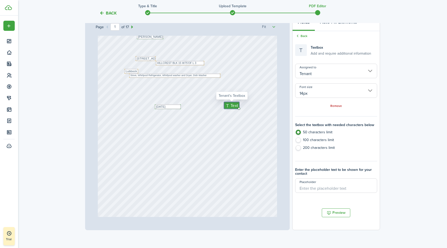
click at [347, 85] on input "14px" at bounding box center [336, 90] width 82 height 14
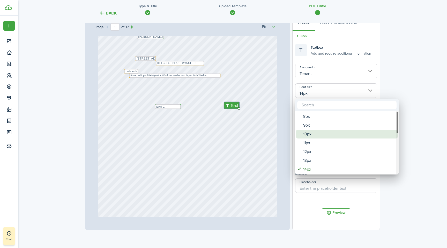
click at [319, 130] on div "10px" at bounding box center [349, 134] width 92 height 9
type input "10px"
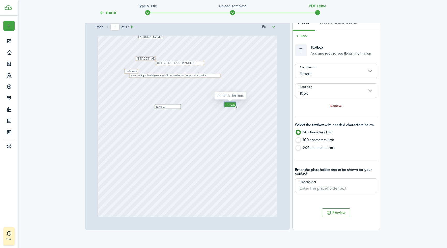
click at [231, 104] on span "Text" at bounding box center [232, 104] width 6 height 4
type input "Me"
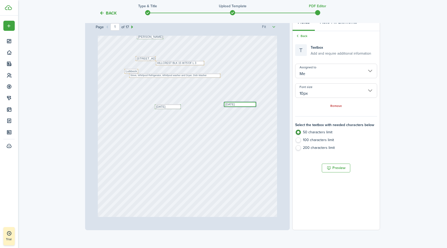
type textarea "[DATE]"
click at [229, 129] on div "Text [PERSON_NAME] Text [PERSON_NAME] Text HILLCREST BLK 15 W75'OF L 3 Text [ST…" at bounding box center [188, 101] width 180 height 238
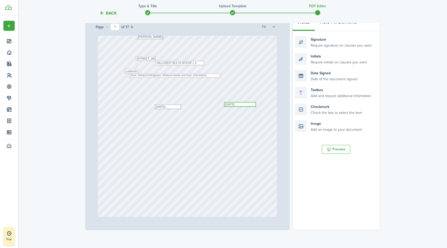
click at [251, 104] on textarea "[DATE]" at bounding box center [240, 104] width 32 height 5
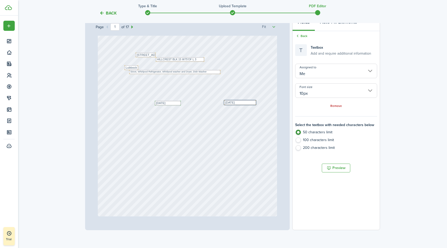
click at [229, 141] on div "Text [PERSON_NAME] Text [PERSON_NAME] Text HILLCREST BLK 15 W75'OF L 3 Text [ST…" at bounding box center [188, 98] width 180 height 238
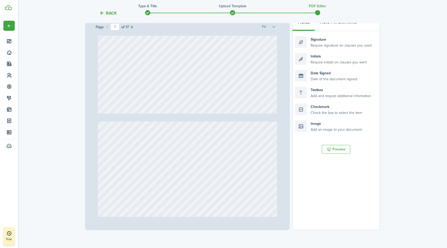
scroll to position [160, 0]
drag, startPoint x: 301, startPoint y: 110, endPoint x: 118, endPoint y: 86, distance: 184.5
click at [118, 86] on div "Page 1 of 17 50% 75% 100% 150% 200% Fit Text [PERSON_NAME] Text [PERSON_NAME] T…" at bounding box center [232, 122] width 295 height 215
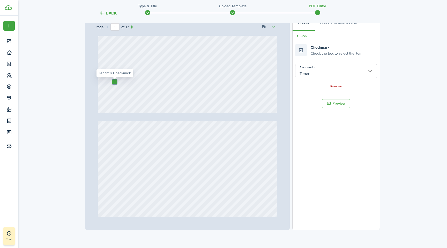
click at [114, 82] on div at bounding box center [114, 81] width 5 height 5
click at [335, 67] on input "Tenant" at bounding box center [336, 71] width 82 height 14
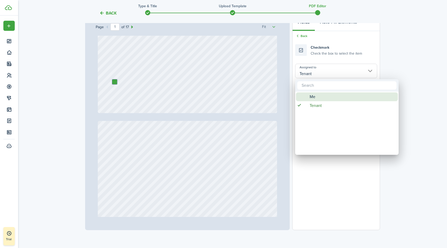
click at [322, 97] on div "Me" at bounding box center [349, 96] width 92 height 9
type input "Me"
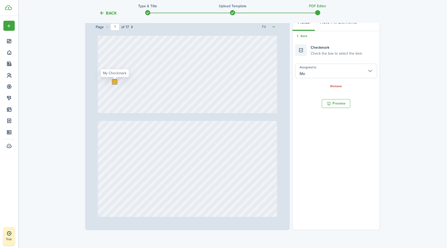
click at [115, 82] on div at bounding box center [114, 81] width 5 height 5
checkbox input "true"
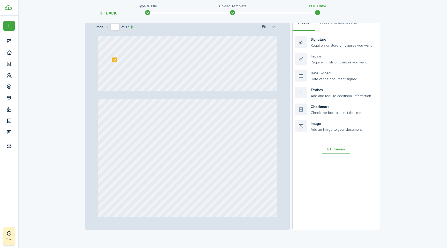
scroll to position [183, 0]
drag, startPoint x: 302, startPoint y: 107, endPoint x: 119, endPoint y: 157, distance: 189.7
click at [119, 157] on div "Page 1 of 17 50% 75% 100% 150% 200% Fit Text [PERSON_NAME] Text [PERSON_NAME] T…" at bounding box center [232, 122] width 295 height 215
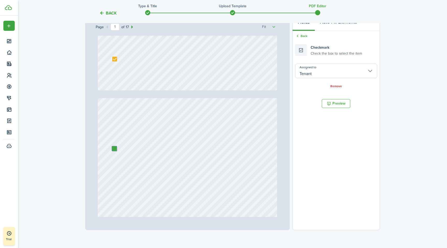
drag, startPoint x: 114, startPoint y: 156, endPoint x: 114, endPoint y: 149, distance: 7.8
click at [114, 149] on div at bounding box center [114, 148] width 5 height 5
click at [328, 67] on input "Tenant" at bounding box center [336, 71] width 82 height 14
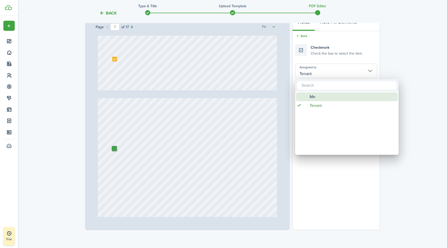
click at [319, 97] on div "Me" at bounding box center [349, 96] width 92 height 9
type input "Me"
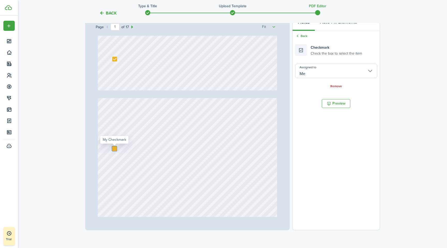
click at [115, 150] on div at bounding box center [114, 148] width 5 height 5
checkbox input "true"
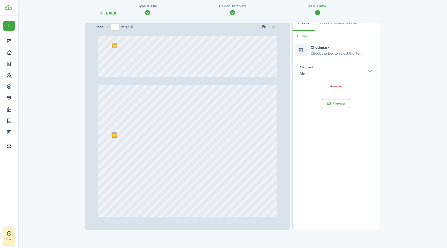
scroll to position [205, 0]
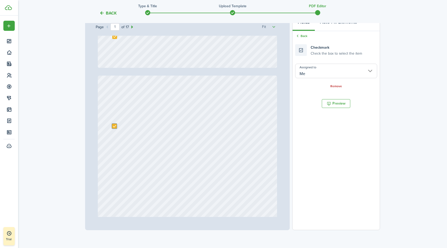
click at [184, 154] on div at bounding box center [188, 195] width 180 height 238
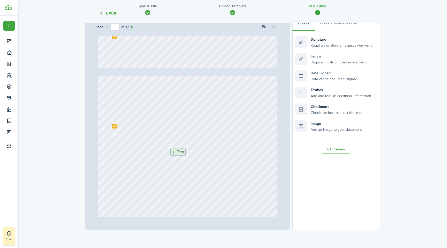
drag, startPoint x: 332, startPoint y: 97, endPoint x: 207, endPoint y: 158, distance: 139.4
click at [207, 158] on div "Page 1 of 17 50% 75% 100% 150% 200% Fit Text [PERSON_NAME] Text [PERSON_NAME] T…" at bounding box center [232, 122] width 295 height 215
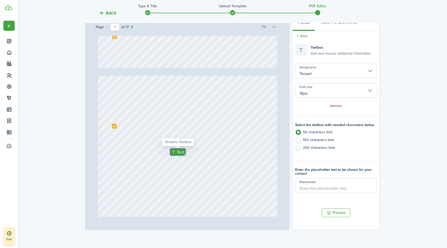
click at [180, 151] on span "Text" at bounding box center [181, 152] width 8 height 6
type input "Me"
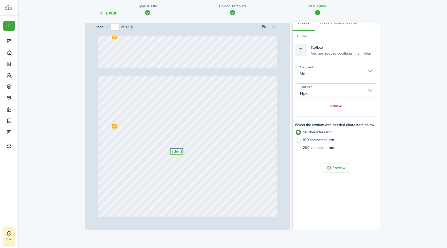
type textarea "1,550"
click at [234, 147] on div "Text 1,550" at bounding box center [188, 195] width 180 height 238
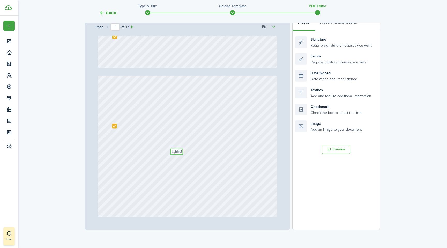
click at [175, 152] on textarea "1,550" at bounding box center [176, 152] width 13 height 6
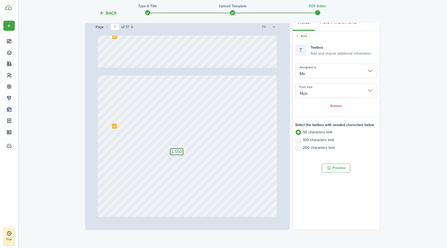
click at [324, 92] on input "14px" at bounding box center [336, 90] width 82 height 14
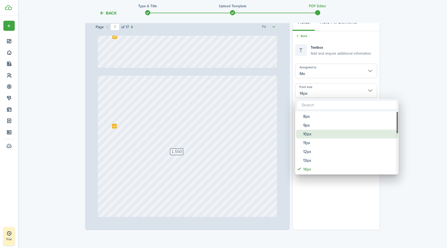
click at [307, 136] on div "10px" at bounding box center [349, 134] width 92 height 9
type input "10px"
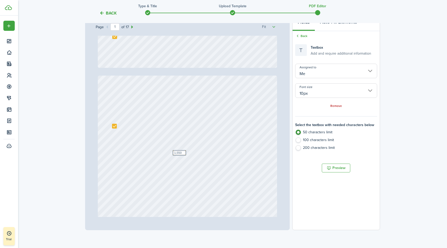
drag, startPoint x: 183, startPoint y: 153, endPoint x: 175, endPoint y: 146, distance: 9.9
click at [175, 146] on div "Text 1,550" at bounding box center [188, 195] width 180 height 238
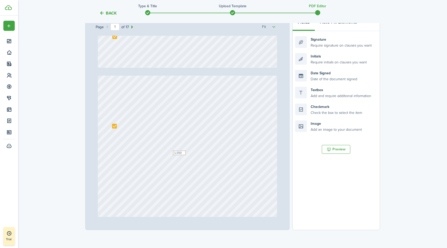
click at [201, 148] on div "Text 1,550" at bounding box center [188, 195] width 180 height 238
type input "2"
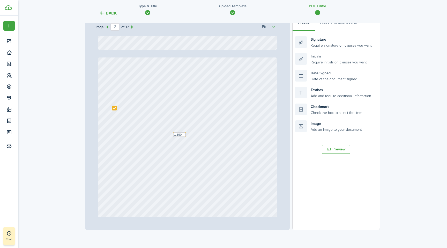
scroll to position [227, 0]
click at [299, 110] on div "Checkmark Check the box to select the item" at bounding box center [336, 110] width 82 height 12
drag, startPoint x: 301, startPoint y: 110, endPoint x: 136, endPoint y: 164, distance: 173.7
click at [136, 164] on div "Page 2 of 17 50% 75% 100% 150% 200% Fit Text [PERSON_NAME] Text [PERSON_NAME] T…" at bounding box center [232, 122] width 295 height 215
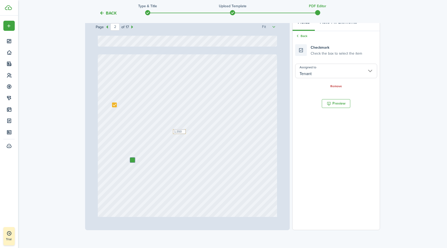
click at [334, 69] on input "Tenant" at bounding box center [336, 71] width 82 height 14
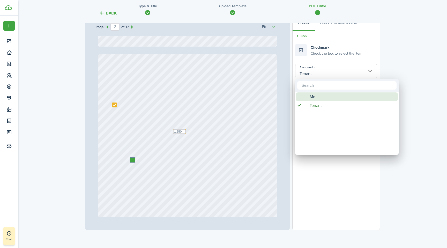
click at [323, 99] on div "Me" at bounding box center [349, 96] width 92 height 9
type input "Me"
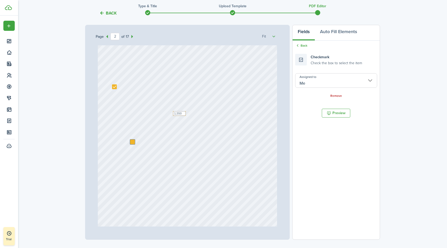
scroll to position [65, 0]
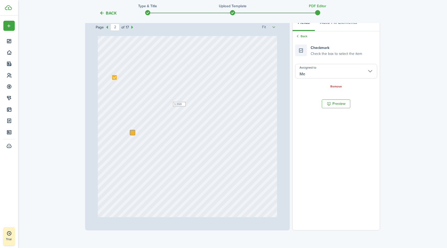
click at [191, 148] on div "Text 1,550" at bounding box center [188, 146] width 180 height 238
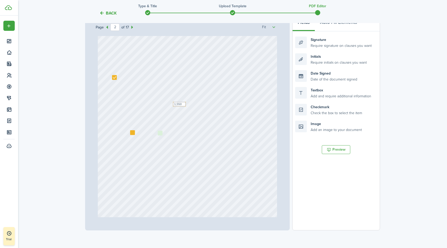
drag, startPoint x: 317, startPoint y: 111, endPoint x: 179, endPoint y: 138, distance: 140.2
click at [179, 138] on div "Page 2 of 17 50% 75% 100% 150% 200% Fit Text [PERSON_NAME] Text [PERSON_NAME] T…" at bounding box center [232, 123] width 295 height 215
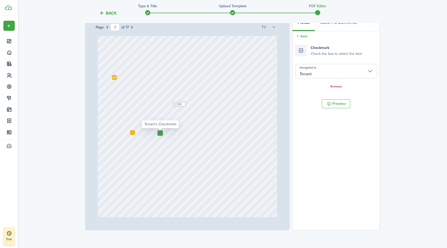
click at [182, 150] on div "Text 1,550" at bounding box center [188, 146] width 180 height 238
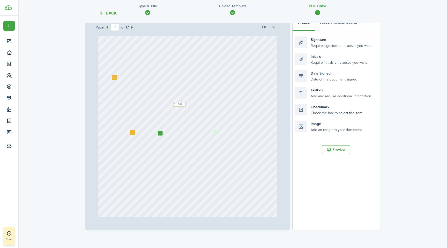
drag, startPoint x: 323, startPoint y: 110, endPoint x: 241, endPoint y: 136, distance: 85.7
click at [241, 136] on div "Page 2 of 17 50% 75% 100% 150% 200% Fit Text [PERSON_NAME] Text [PERSON_NAME] T…" at bounding box center [232, 123] width 295 height 215
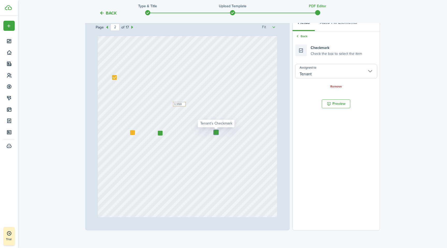
click at [243, 148] on div "Text 1,550" at bounding box center [188, 146] width 180 height 238
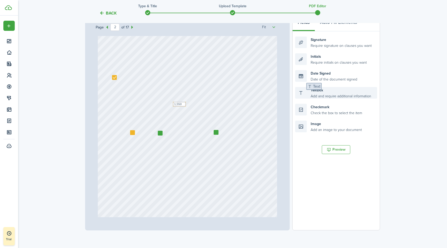
drag, startPoint x: 314, startPoint y: 95, endPoint x: 330, endPoint y: 92, distance: 16.6
click at [330, 92] on div "Textbox Add and require additional information" at bounding box center [336, 93] width 82 height 12
drag, startPoint x: 324, startPoint y: 108, endPoint x: 274, endPoint y: 134, distance: 56.6
click at [274, 134] on div "Page 2 of 17 50% 75% 100% 150% 200% Fit Text [PERSON_NAME] Text [PERSON_NAME] T…" at bounding box center [232, 123] width 295 height 215
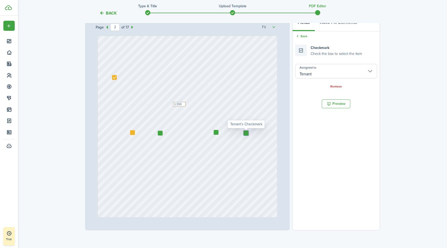
click at [246, 134] on div at bounding box center [246, 133] width 5 height 5
click at [247, 133] on div at bounding box center [246, 133] width 5 height 5
click at [317, 68] on input "Tenant" at bounding box center [336, 71] width 82 height 14
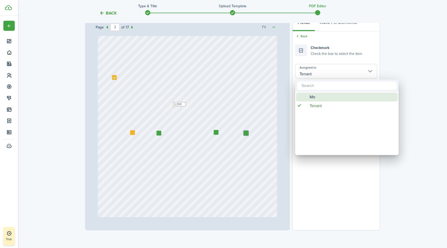
click at [316, 97] on div "Me" at bounding box center [349, 97] width 92 height 9
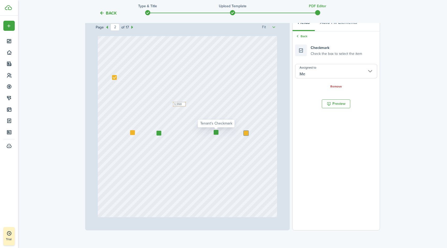
click at [215, 131] on div at bounding box center [216, 132] width 5 height 5
click at [302, 73] on input "Tenant" at bounding box center [336, 71] width 82 height 14
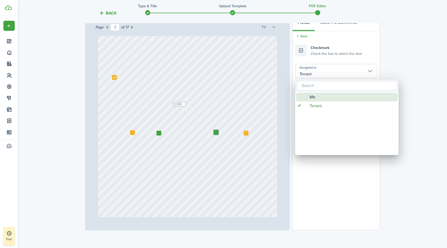
click at [312, 94] on span "Me" at bounding box center [313, 97] width 6 height 9
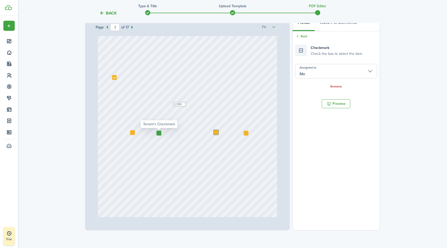
click at [160, 132] on div at bounding box center [159, 133] width 5 height 5
click at [316, 73] on input "Tenant" at bounding box center [336, 71] width 82 height 14
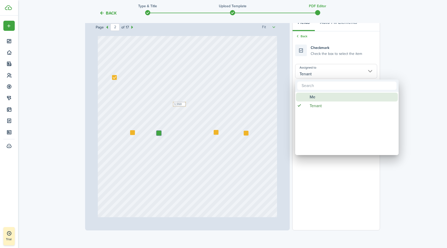
click at [315, 98] on div "Me" at bounding box center [349, 97] width 92 height 9
type input "Me"
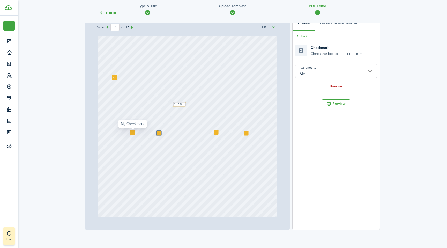
click at [132, 132] on div at bounding box center [132, 132] width 5 height 5
click at [133, 133] on div at bounding box center [132, 132] width 5 height 5
checkbox input "true"
click at [159, 133] on div at bounding box center [159, 133] width 5 height 5
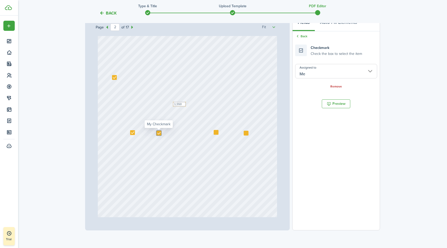
checkbox input "true"
click at [216, 132] on div at bounding box center [216, 132] width 5 height 5
checkbox input "true"
click at [246, 133] on div at bounding box center [246, 133] width 5 height 5
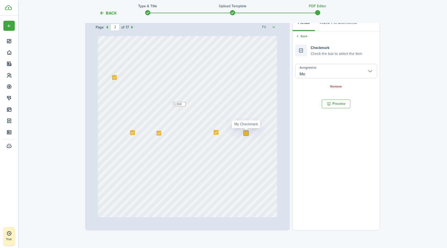
click at [246, 133] on div at bounding box center [246, 133] width 5 height 5
click at [321, 54] on small "Check the box to select the item" at bounding box center [336, 52] width 51 height 5
click at [246, 143] on div at bounding box center [246, 144] width 5 height 5
checkbox input "false"
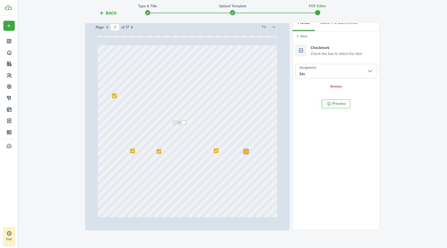
scroll to position [237, 0]
click at [217, 149] on div at bounding box center [216, 150] width 5 height 5
click at [246, 150] on div at bounding box center [245, 150] width 5 height 5
checkbox input "true"
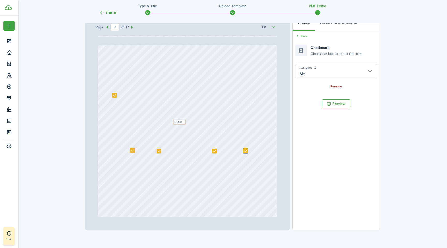
click at [164, 169] on div "Text 1,550" at bounding box center [188, 164] width 180 height 238
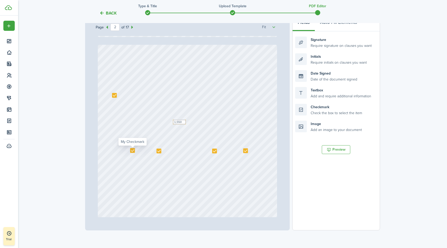
click at [132, 151] on div at bounding box center [132, 150] width 5 height 5
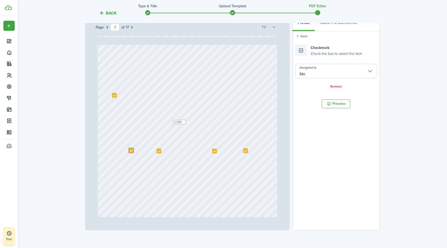
click at [155, 164] on div "Text 1,550" at bounding box center [188, 164] width 180 height 238
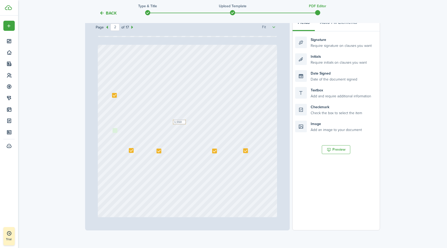
drag, startPoint x: 321, startPoint y: 110, endPoint x: 138, endPoint y: 135, distance: 184.3
click at [138, 135] on div "Page 2 of 17 50% 75% 100% 150% 200% Fit Text [PERSON_NAME] Text [PERSON_NAME] T…" at bounding box center [232, 123] width 295 height 215
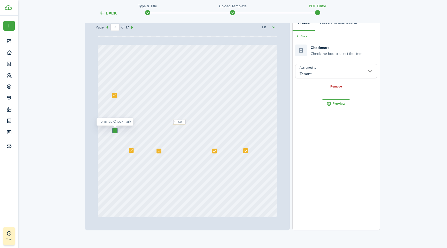
click at [114, 128] on div at bounding box center [115, 130] width 5 height 5
click at [114, 131] on div at bounding box center [115, 130] width 5 height 5
click at [342, 70] on input "Tenant" at bounding box center [336, 71] width 82 height 14
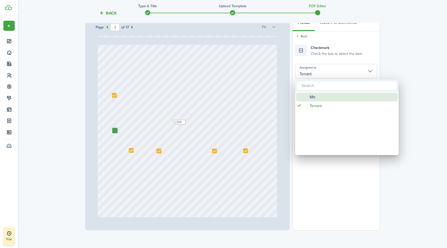
click at [328, 98] on div "Me" at bounding box center [349, 97] width 92 height 9
type input "Me"
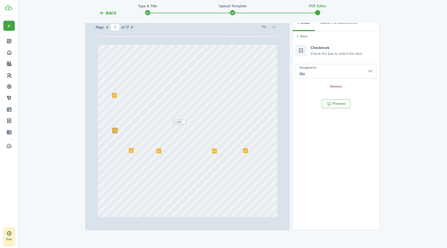
click at [203, 178] on div "Text 1,550" at bounding box center [188, 164] width 180 height 238
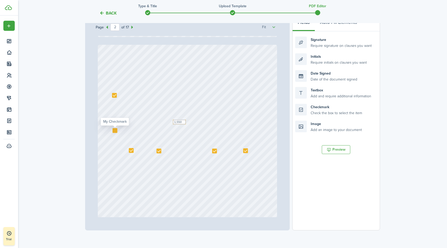
click at [115, 129] on div at bounding box center [115, 130] width 5 height 5
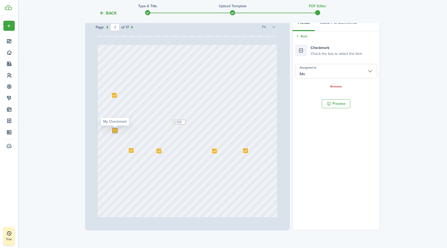
click at [115, 129] on div at bounding box center [115, 130] width 5 height 5
checkbox input "true"
click at [215, 170] on div "Text 1,550" at bounding box center [188, 164] width 180 height 238
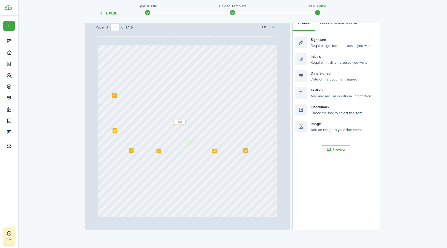
drag, startPoint x: 318, startPoint y: 107, endPoint x: 211, endPoint y: 144, distance: 113.0
click at [211, 144] on div "Page 2 of 17 50% 75% 100% 150% 200% Fit Text [PERSON_NAME] Text [PERSON_NAME] T…" at bounding box center [232, 123] width 295 height 215
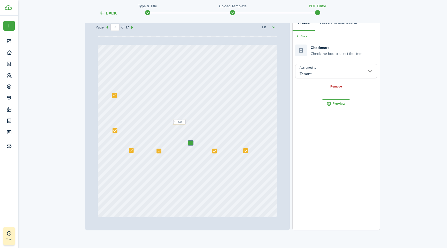
click at [312, 72] on input "Tenant" at bounding box center [336, 71] width 82 height 14
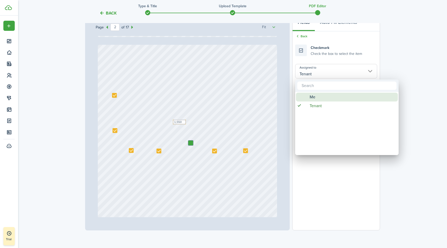
click at [313, 95] on span "Me" at bounding box center [313, 97] width 6 height 9
type input "Me"
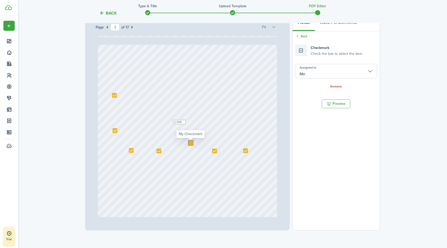
click at [190, 143] on div at bounding box center [190, 143] width 5 height 5
checkbox input "true"
click at [191, 166] on div "Text 1,550" at bounding box center [188, 164] width 180 height 238
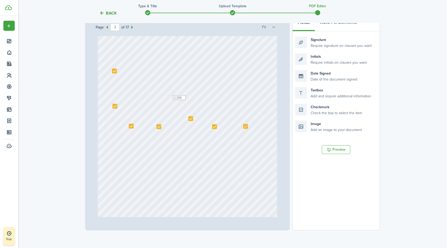
scroll to position [261, 0]
click at [326, 90] on div "Textbox Add and require additional information" at bounding box center [336, 93] width 82 height 12
click at [181, 142] on div "Text 1,550" at bounding box center [188, 139] width 180 height 238
drag, startPoint x: 325, startPoint y: 91, endPoint x: 203, endPoint y: 137, distance: 130.3
click at [203, 137] on div "Page 2 of 17 50% 75% 100% 150% 200% Fit Text [PERSON_NAME] Text [PERSON_NAME] T…" at bounding box center [232, 123] width 295 height 215
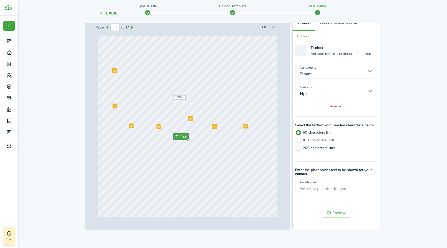
click at [313, 93] on input "14px" at bounding box center [336, 91] width 82 height 14
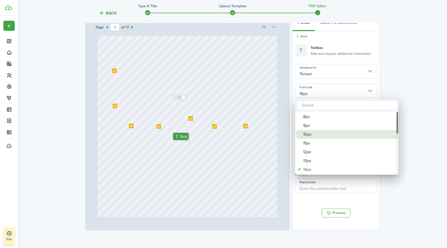
click at [311, 133] on div "10px" at bounding box center [349, 134] width 92 height 9
type input "10px"
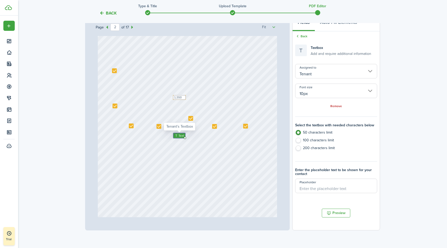
click at [183, 136] on span "Text" at bounding box center [182, 135] width 6 height 4
type input "Me"
type textarea "0"
click at [190, 149] on div "Text 1,550 Text 0" at bounding box center [188, 139] width 180 height 238
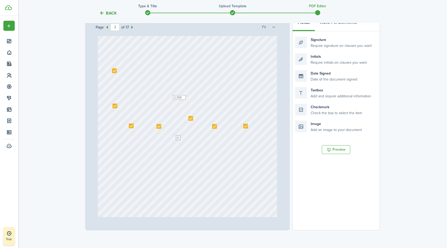
drag, startPoint x: 178, startPoint y: 133, endPoint x: 169, endPoint y: 123, distance: 13.2
click at [169, 123] on div "Text 1,550 Text 0" at bounding box center [188, 139] width 180 height 238
click at [206, 161] on div "Text 1,550 Text 0" at bounding box center [188, 139] width 180 height 238
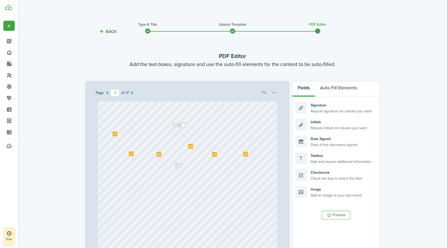
scroll to position [298, 0]
click at [123, 216] on div "Text 1,550 Text 0" at bounding box center [188, 168] width 180 height 238
drag, startPoint x: 322, startPoint y: 157, endPoint x: 166, endPoint y: 198, distance: 161.2
click at [166, 198] on div "Page 2 of 17 50% 75% 100% 150% 200% Fit Text [PERSON_NAME] Text [PERSON_NAME] T…" at bounding box center [232, 188] width 295 height 215
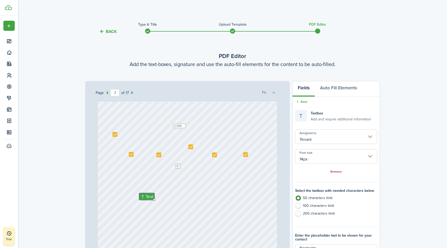
click at [322, 157] on input "14px" at bounding box center [336, 156] width 82 height 14
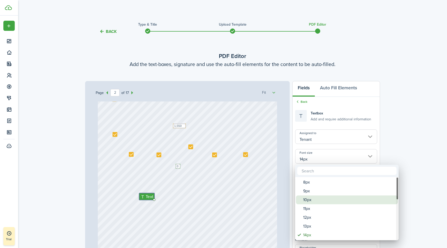
click at [313, 201] on div "10px" at bounding box center [349, 199] width 92 height 9
type input "10px"
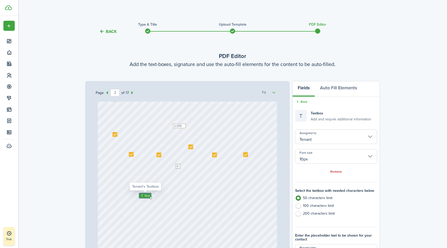
click at [147, 196] on span "Text" at bounding box center [147, 195] width 6 height 4
type input "Me"
type textarea "a"
type textarea "[PERSON_NAME]"
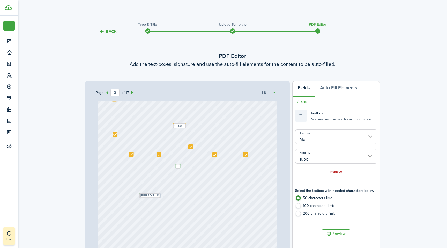
click at [166, 197] on div "Text 1,550 Text 0 Text [PERSON_NAME]" at bounding box center [188, 168] width 180 height 238
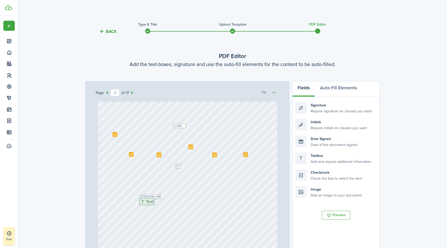
drag, startPoint x: 330, startPoint y: 157, endPoint x: 174, endPoint y: 203, distance: 162.6
click at [174, 203] on div "Page 2 of 17 50% 75% 100% 150% 200% Fit Text [PERSON_NAME] Text [PERSON_NAME] T…" at bounding box center [232, 188] width 295 height 215
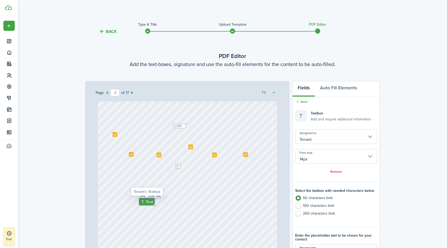
click at [333, 157] on input "14px" at bounding box center [336, 156] width 82 height 14
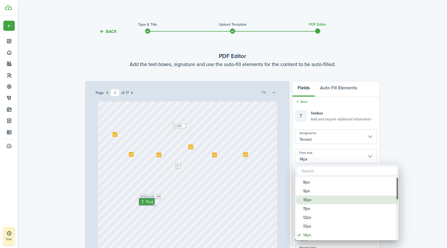
click at [314, 200] on div "10px" at bounding box center [349, 199] width 92 height 9
type input "10px"
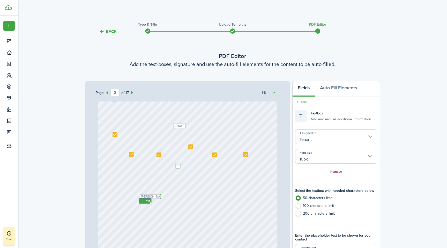
click at [316, 135] on input "Tenant" at bounding box center [336, 136] width 82 height 14
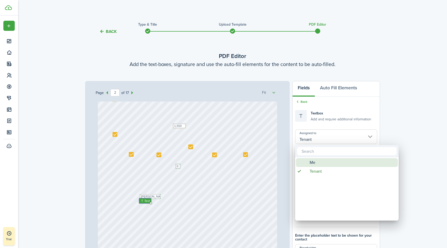
click at [320, 161] on div "Me" at bounding box center [349, 162] width 92 height 9
type input "Me"
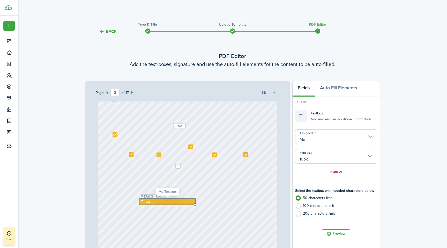
drag, startPoint x: 151, startPoint y: 203, endPoint x: 188, endPoint y: 201, distance: 37.1
click at [188, 201] on div "Text" at bounding box center [167, 201] width 56 height 6
click at [155, 201] on div "Text" at bounding box center [167, 201] width 56 height 6
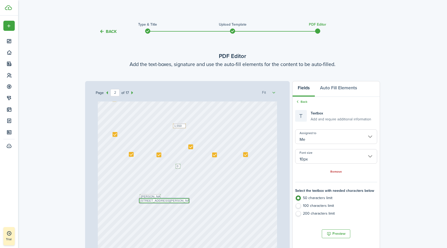
type textarea "[STREET_ADDRESS][PERSON_NAME]"
click at [222, 191] on div "Text 1,550 Text 0 Text [PERSON_NAME] Text [STREET_ADDRESS][PERSON_NAME]" at bounding box center [188, 168] width 180 height 238
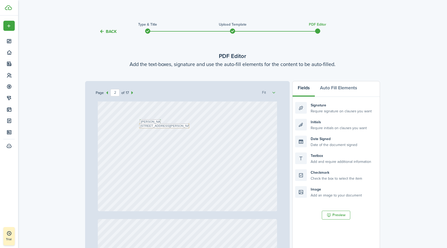
scroll to position [375, 0]
click at [275, 93] on select "50% 75% 100% 150% 200% Fit" at bounding box center [268, 92] width 13 height 5
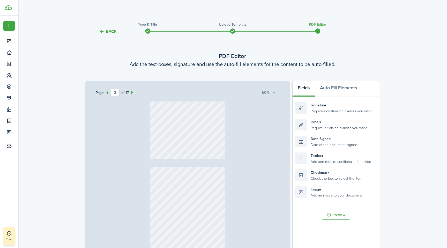
click at [273, 93] on select "50% 75% 100% 150% 200% Fit" at bounding box center [268, 92] width 13 height 5
select select "2"
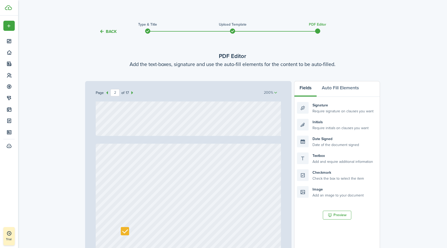
click at [269, 93] on select "50% 75% 100% 150% 200% Fit" at bounding box center [270, 92] width 13 height 5
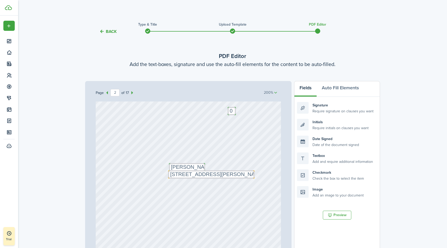
scroll to position [612, 0]
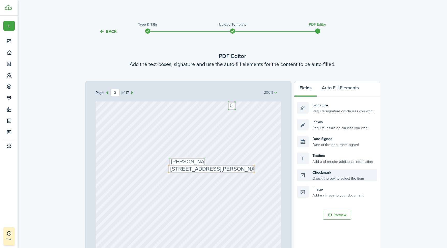
click at [318, 174] on div "Checkmark Check the box to select the item" at bounding box center [337, 175] width 80 height 12
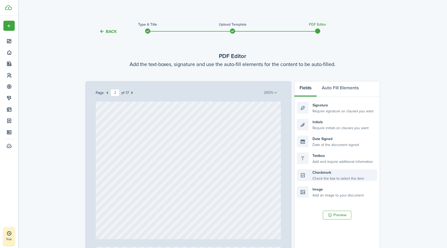
scroll to position [691, 45]
drag, startPoint x: 316, startPoint y: 173, endPoint x: 150, endPoint y: 154, distance: 167.5
click at [150, 154] on div "Page 2 of 17 50% 75% 100% 150% 200% Fit Text [PERSON_NAME] Text [PERSON_NAME] T…" at bounding box center [232, 188] width 295 height 215
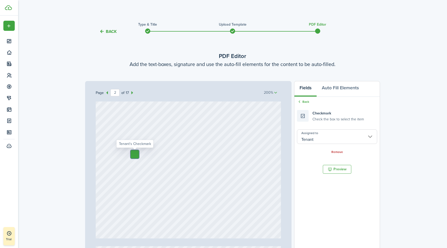
click at [264, 136] on div "Text 1,550 Text 0 Text [PERSON_NAME] Text [STREET_ADDRESS][PERSON_NAME]" at bounding box center [207, 33] width 313 height 410
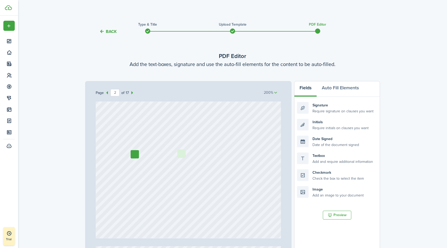
drag, startPoint x: 330, startPoint y: 173, endPoint x: 210, endPoint y: 153, distance: 121.4
click at [210, 153] on div "Page 2 of 17 50% 75% 100% 150% 200% Fit Text [PERSON_NAME] Text [PERSON_NAME] T…" at bounding box center [232, 188] width 295 height 215
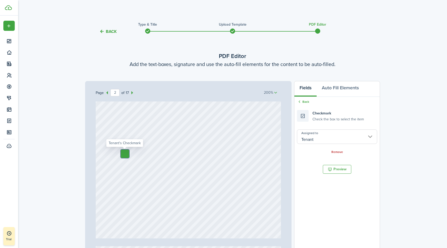
scroll to position [691, 101]
click at [248, 146] on div "Text 1,550 Text 0 Text [PERSON_NAME] Text [STREET_ADDRESS][PERSON_NAME]" at bounding box center [150, 33] width 313 height 410
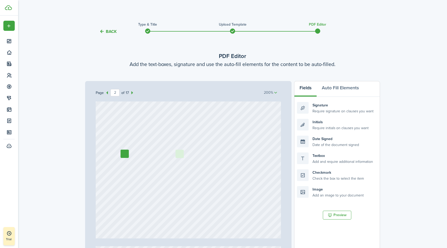
drag, startPoint x: 327, startPoint y: 175, endPoint x: 205, endPoint y: 156, distance: 122.9
click at [205, 156] on div "Page 2 of 17 50% 75% 100% 150% 200% Fit Text [PERSON_NAME] Text [PERSON_NAME] T…" at bounding box center [232, 188] width 295 height 215
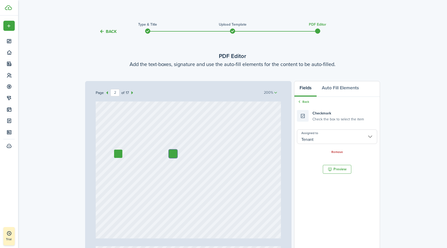
scroll to position [691, 108]
click at [240, 164] on div "Text 1,550 Text 0 Text [PERSON_NAME] Text [STREET_ADDRESS][PERSON_NAME]" at bounding box center [144, 33] width 313 height 410
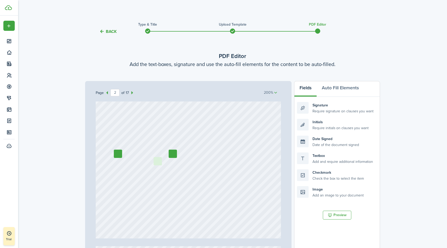
drag, startPoint x: 338, startPoint y: 173, endPoint x: 195, endPoint y: 160, distance: 143.9
click at [195, 160] on div "Page 2 of 17 50% 75% 100% 150% 200% Fit Text [PERSON_NAME] Text [PERSON_NAME] T…" at bounding box center [232, 188] width 295 height 215
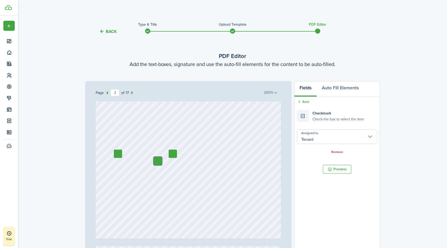
click at [253, 163] on div "Text 1,550 Text 0 Text [PERSON_NAME] Text [STREET_ADDRESS][PERSON_NAME]" at bounding box center [144, 33] width 313 height 410
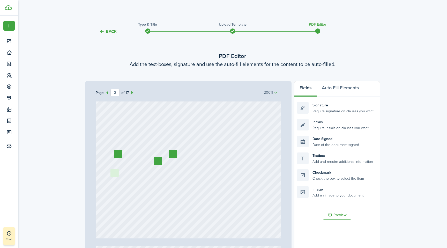
drag, startPoint x: 331, startPoint y: 175, endPoint x: 145, endPoint y: 174, distance: 186.6
click at [145, 174] on div "Page 2 of 17 50% 75% 100% 150% 200% Fit Text [PERSON_NAME] Text [PERSON_NAME] T…" at bounding box center [232, 188] width 295 height 215
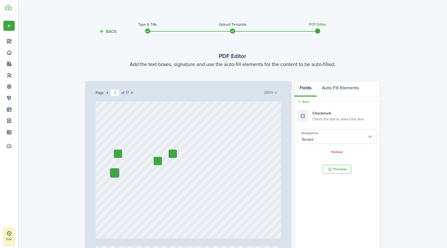
click at [242, 189] on div "Text 1,550 Text 0 Text [PERSON_NAME] Text [STREET_ADDRESS][PERSON_NAME]" at bounding box center [144, 33] width 313 height 410
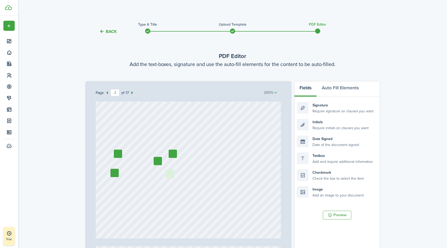
drag, startPoint x: 328, startPoint y: 177, endPoint x: 197, endPoint y: 178, distance: 131.2
click at [197, 178] on div "Page 2 of 17 50% 75% 100% 150% 200% Fit Text [PERSON_NAME] Text [PERSON_NAME] T…" at bounding box center [232, 188] width 295 height 215
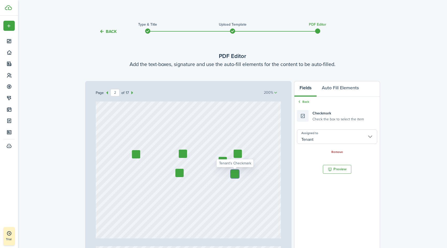
scroll to position [691, 38]
click at [248, 179] on div "Text 1,550 Text 0 Text [PERSON_NAME] Text [STREET_ADDRESS][PERSON_NAME]" at bounding box center [214, 33] width 313 height 410
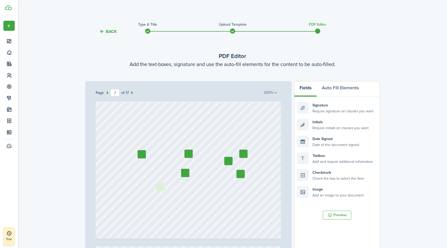
drag, startPoint x: 331, startPoint y: 175, endPoint x: 191, endPoint y: 188, distance: 141.4
click at [191, 188] on div "Page 2 of 17 50% 75% 100% 150% 200% Fit Text [PERSON_NAME] Text [PERSON_NAME] T…" at bounding box center [232, 188] width 295 height 215
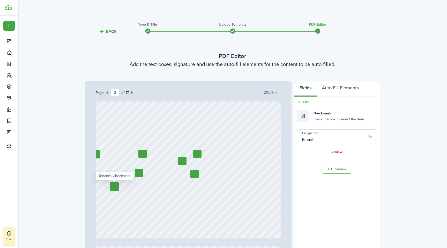
scroll to position [691, 89]
click at [138, 154] on div at bounding box center [137, 154] width 8 height 8
click at [313, 134] on input "Tenant" at bounding box center [337, 136] width 80 height 14
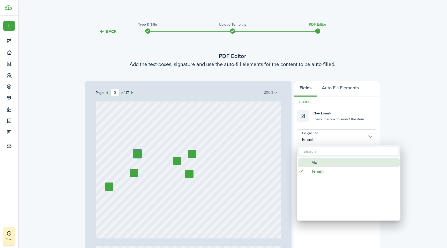
click at [320, 163] on div "Me" at bounding box center [351, 162] width 92 height 9
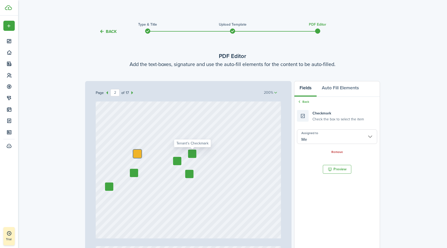
click at [195, 153] on div at bounding box center [192, 154] width 8 height 8
click at [318, 135] on input "Tenant" at bounding box center [337, 136] width 80 height 14
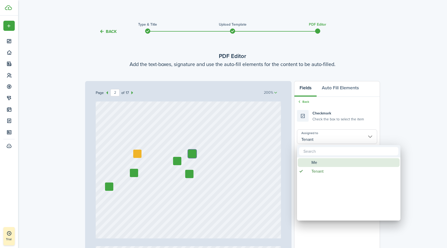
click at [319, 165] on div "Me" at bounding box center [351, 162] width 92 height 9
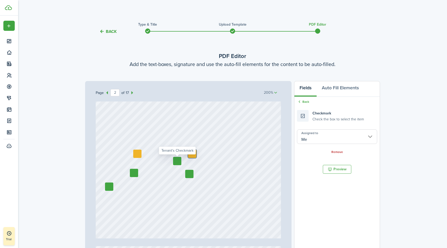
click at [175, 158] on div at bounding box center [177, 161] width 8 height 8
click at [313, 140] on input "Tenant" at bounding box center [337, 136] width 80 height 14
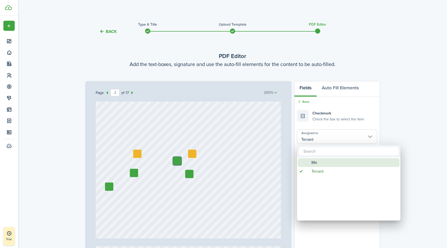
click at [315, 163] on span "Me" at bounding box center [315, 162] width 6 height 9
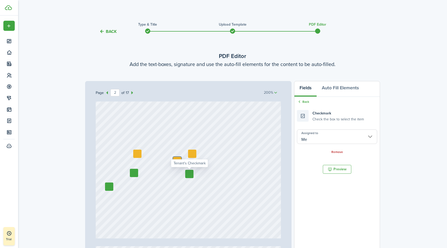
click at [190, 174] on div at bounding box center [189, 174] width 8 height 8
click at [311, 130] on input "Tenant" at bounding box center [337, 136] width 80 height 14
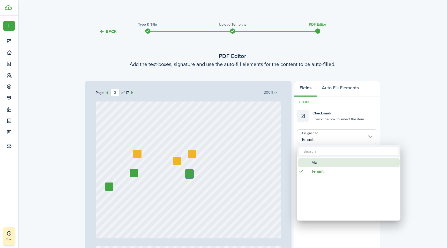
click at [317, 162] on span "Me" at bounding box center [315, 162] width 6 height 9
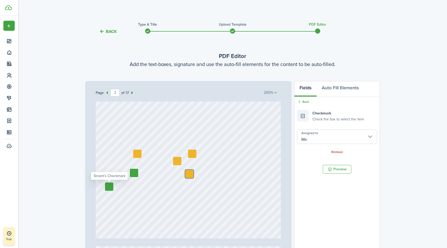
click at [108, 186] on div at bounding box center [109, 186] width 8 height 8
click at [331, 136] on input "Tenant" at bounding box center [337, 136] width 80 height 14
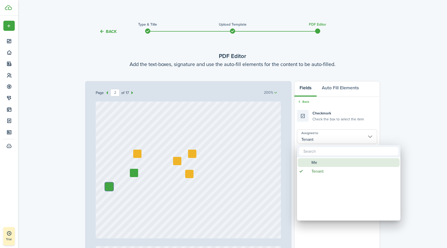
click at [319, 163] on div "Me" at bounding box center [351, 162] width 92 height 9
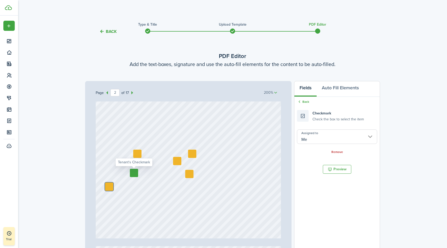
click at [135, 174] on div at bounding box center [134, 173] width 8 height 8
click at [333, 138] on input "Tenant" at bounding box center [337, 136] width 80 height 14
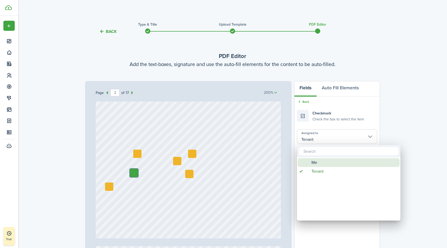
click at [315, 161] on span "Me" at bounding box center [315, 162] width 6 height 9
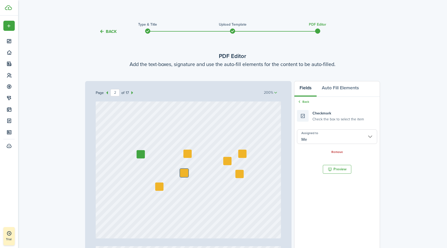
scroll to position [691, 37]
click at [144, 155] on div at bounding box center [142, 154] width 8 height 8
click at [327, 135] on input "Tenant" at bounding box center [337, 136] width 80 height 14
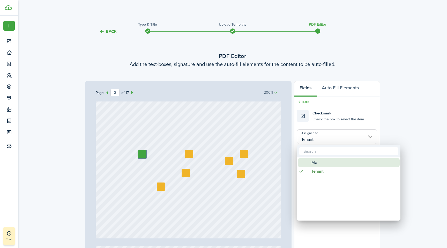
click at [314, 160] on span "Me" at bounding box center [315, 162] width 6 height 9
type input "Me"
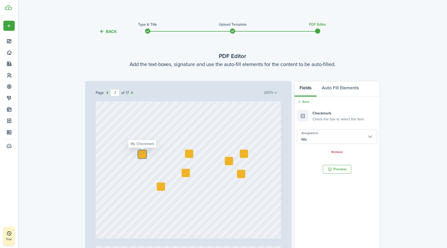
click at [143, 152] on div at bounding box center [142, 154] width 8 height 8
checkbox input "true"
click at [188, 154] on div at bounding box center [189, 154] width 8 height 8
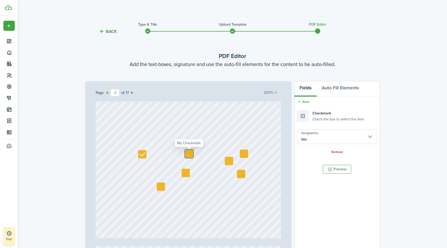
click at [188, 154] on div at bounding box center [189, 154] width 8 height 8
checkbox input "true"
click at [242, 153] on div at bounding box center [244, 154] width 8 height 8
checkbox input "true"
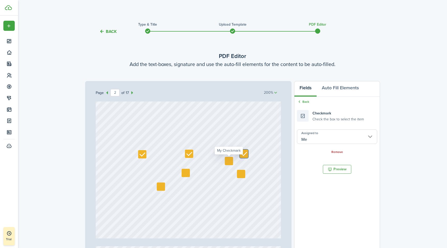
click at [229, 160] on div at bounding box center [229, 161] width 8 height 8
checkbox input "true"
click at [186, 172] on div at bounding box center [186, 173] width 8 height 8
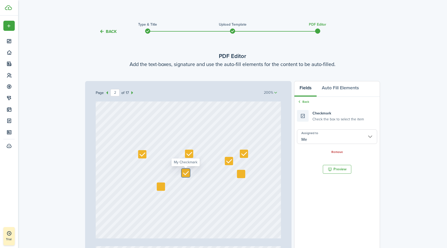
checkbox input "true"
click at [160, 185] on div at bounding box center [161, 186] width 8 height 8
checkbox input "true"
click at [241, 173] on div at bounding box center [241, 174] width 8 height 8
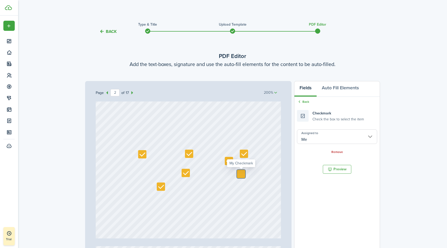
click at [241, 173] on div at bounding box center [241, 174] width 8 height 8
checkbox input "true"
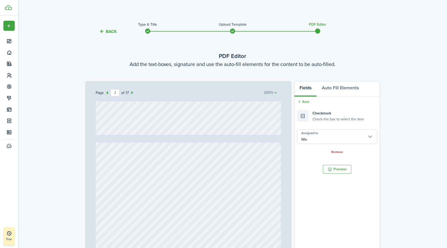
scroll to position [794, 22]
click at [276, 92] on select "50% 75% 100% 150% 200% Fit" at bounding box center [270, 92] width 13 height 5
select select "1.5"
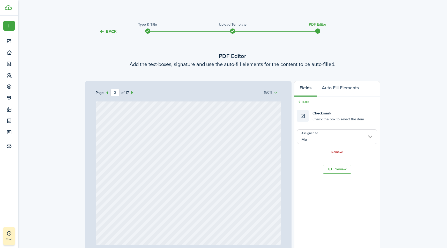
type input "3"
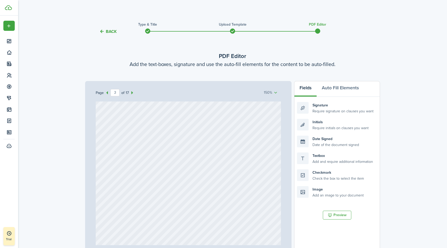
scroll to position [794, 48]
click at [271, 92] on select "50% 75% 100% 150% 200% Fit" at bounding box center [270, 92] width 13 height 5
select select "1"
type input "4"
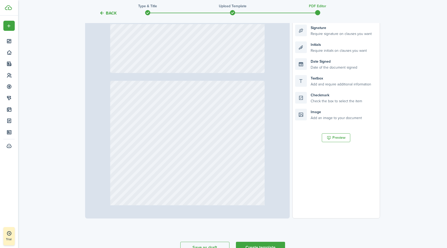
scroll to position [97, 0]
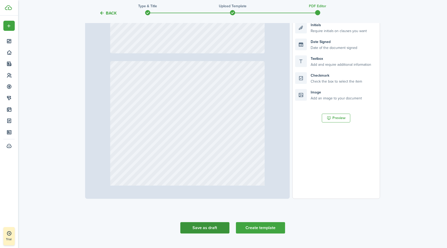
click at [205, 230] on button "Save as draft" at bounding box center [204, 227] width 49 height 11
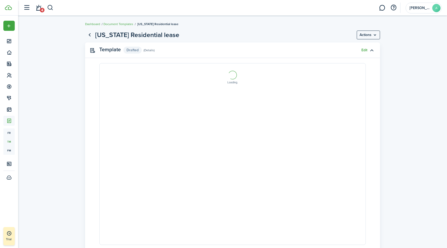
select select "fit"
type input "2"
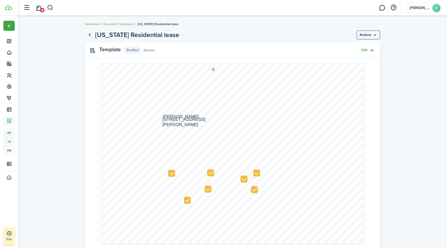
scroll to position [519, 0]
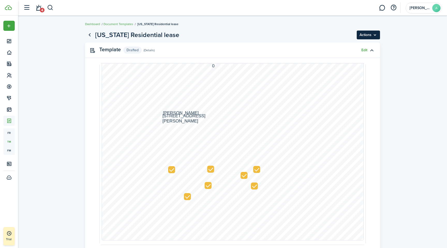
click at [372, 35] on menu-btn "Actions" at bounding box center [368, 35] width 23 height 9
click at [412, 56] on document-view "[US_STATE] Residential lease Actions Template Drafted (Details) Edit Page 2 of …" at bounding box center [232, 154] width 429 height 254
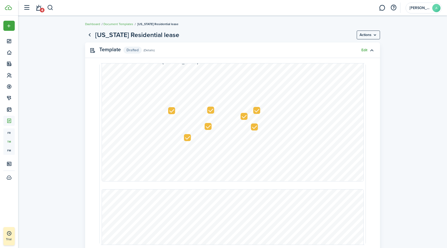
scroll to position [579, 0]
